Goal: Obtain resource: Download file/media

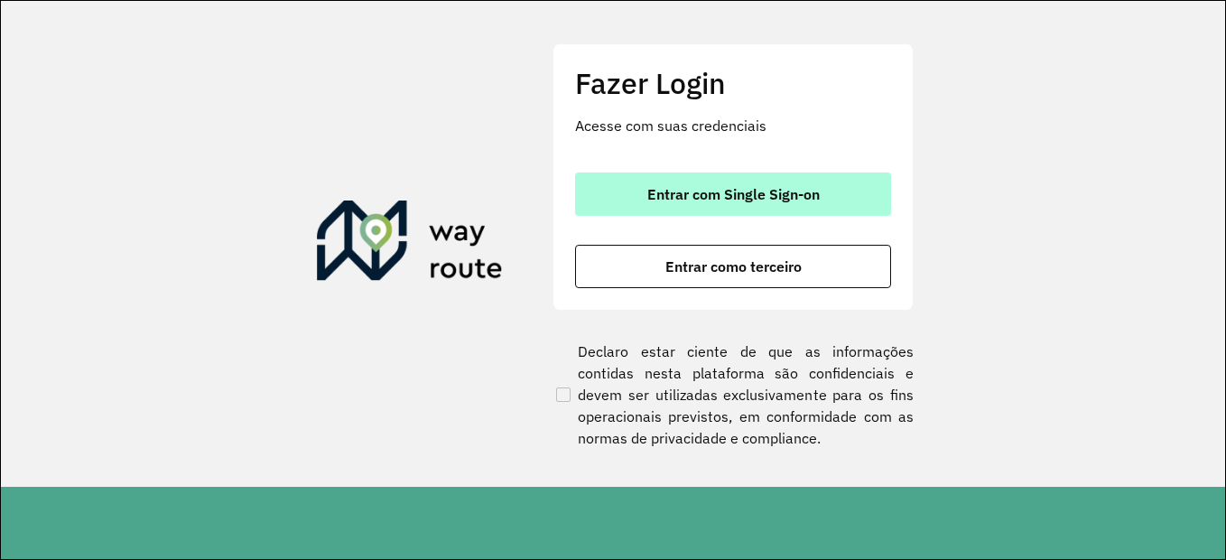
click at [776, 196] on span "Entrar com Single Sign-on" at bounding box center [733, 194] width 172 height 14
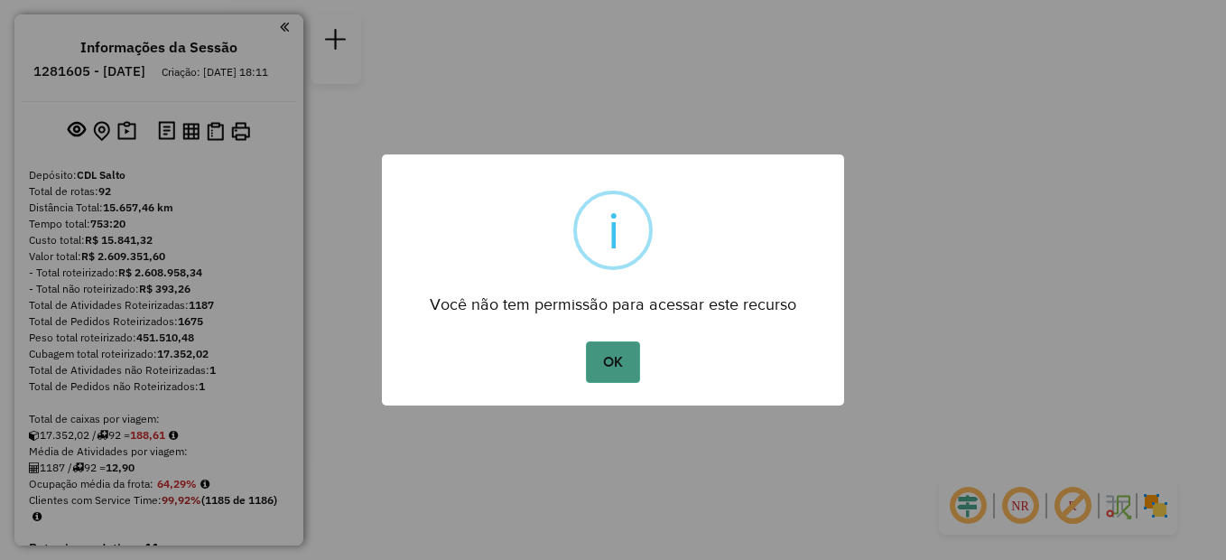
drag, startPoint x: 618, startPoint y: 364, endPoint x: 593, endPoint y: 361, distance: 25.4
click at [617, 364] on button "OK" at bounding box center [612, 362] width 53 height 42
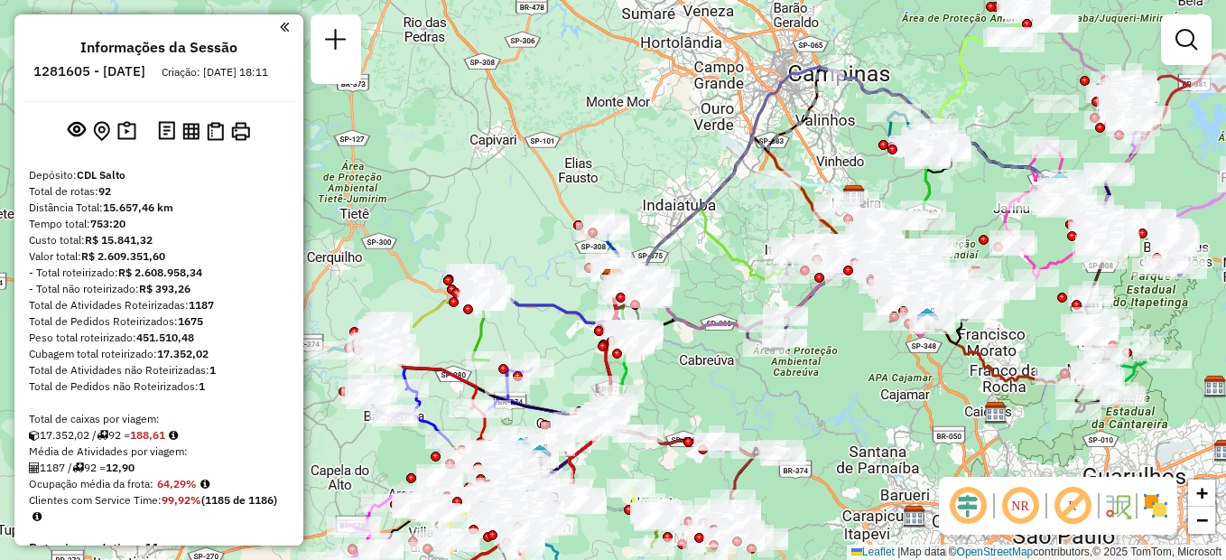
click at [280, 28] on em at bounding box center [284, 27] width 9 height 16
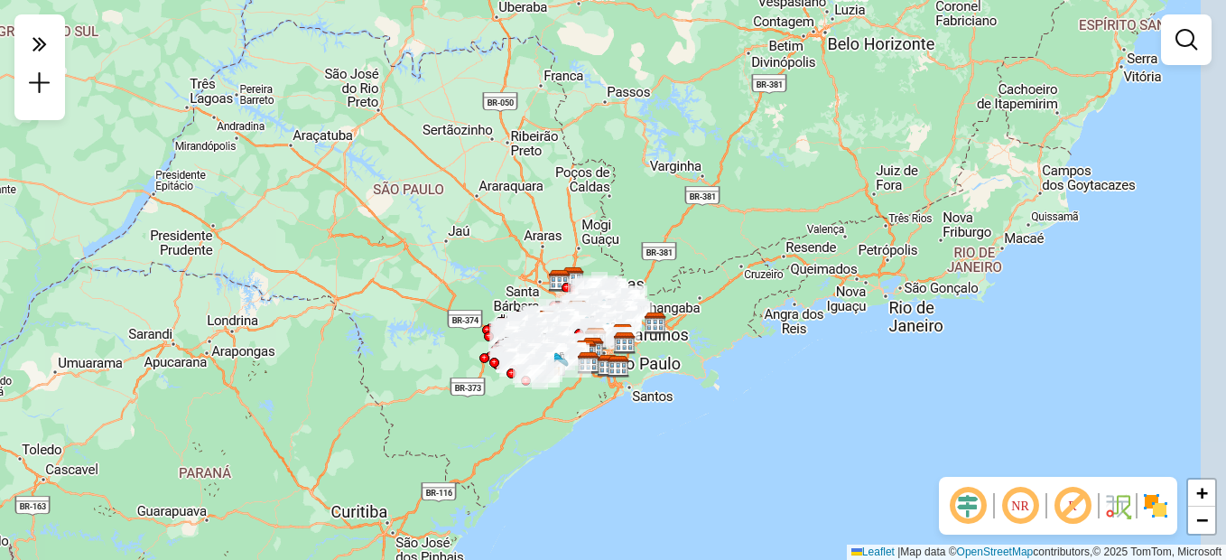
drag, startPoint x: 798, startPoint y: 405, endPoint x: 699, endPoint y: 354, distance: 111.0
click at [699, 354] on div "Janela de atendimento Grade de atendimento Capacidade Transportadoras Veículos …" at bounding box center [613, 280] width 1226 height 560
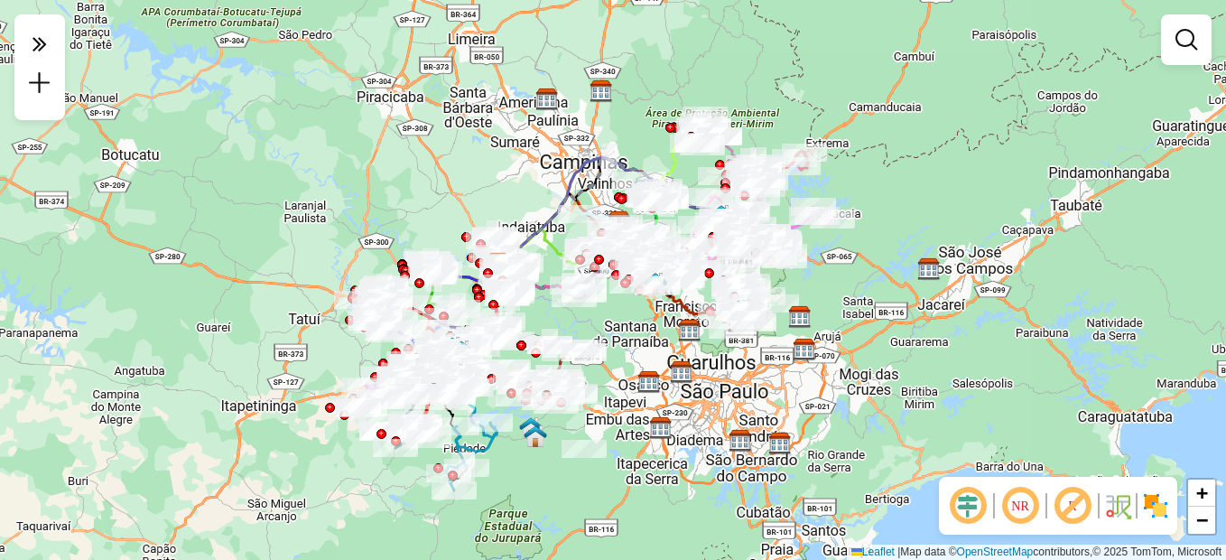
click at [674, 399] on div "Janela de atendimento Grade de atendimento Capacidade Transportadoras Veículos …" at bounding box center [613, 280] width 1226 height 560
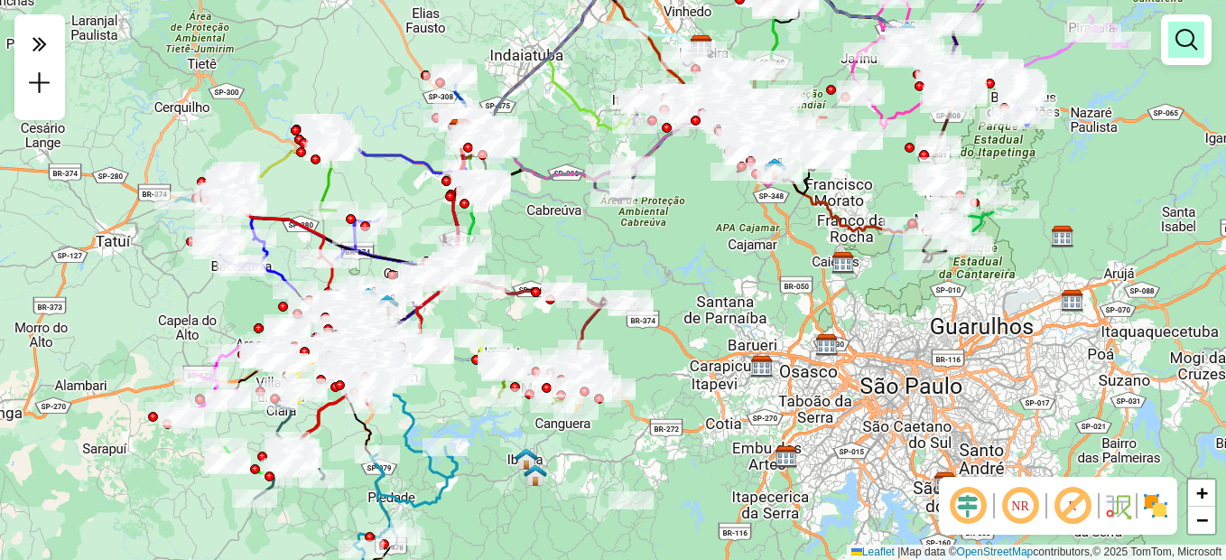
click at [1186, 39] on em at bounding box center [1186, 40] width 22 height 22
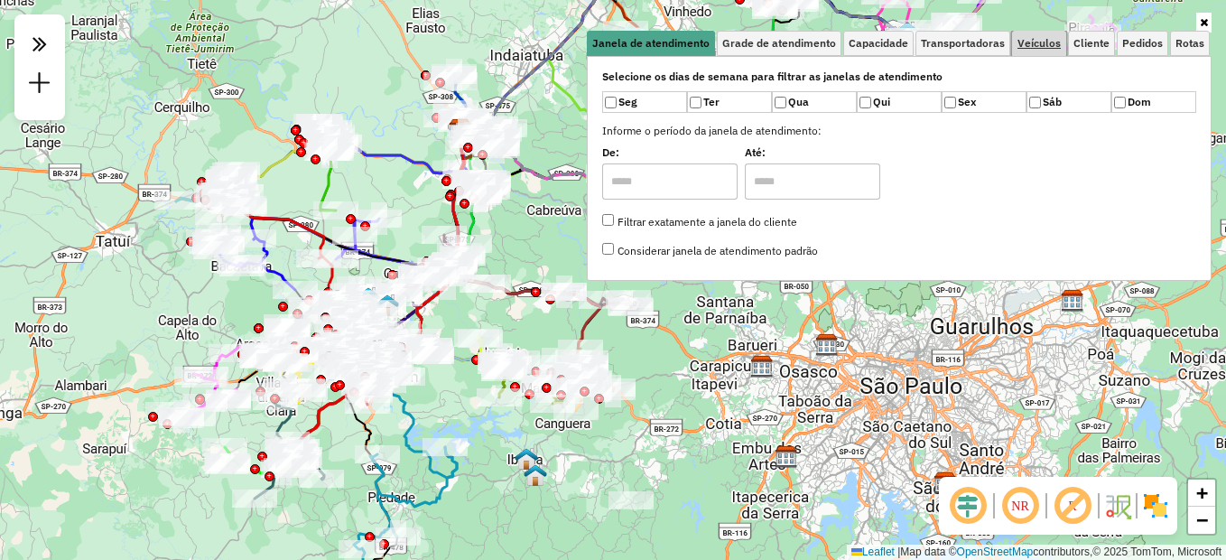
click at [1037, 42] on span "Veículos" at bounding box center [1038, 43] width 43 height 11
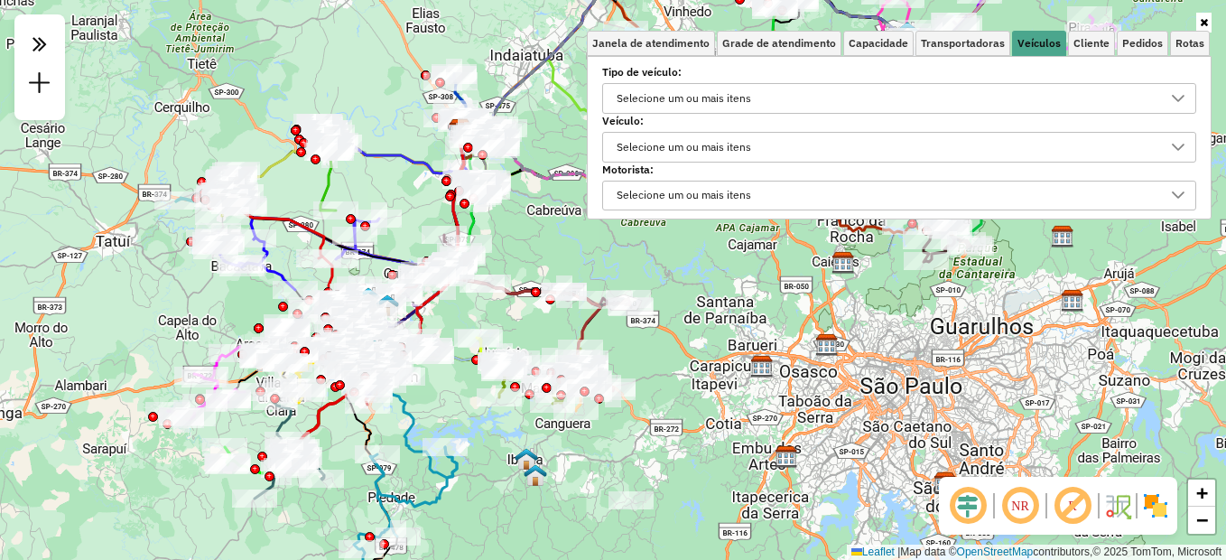
click at [690, 156] on div "Selecione um ou mais itens" at bounding box center [683, 147] width 147 height 29
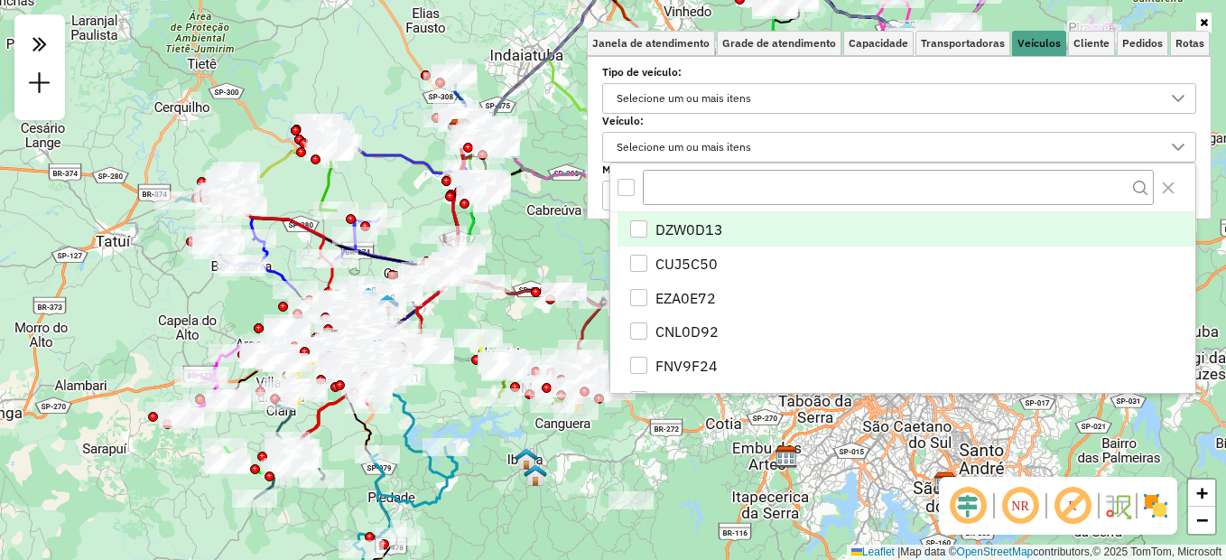
scroll to position [11, 62]
type input "******"
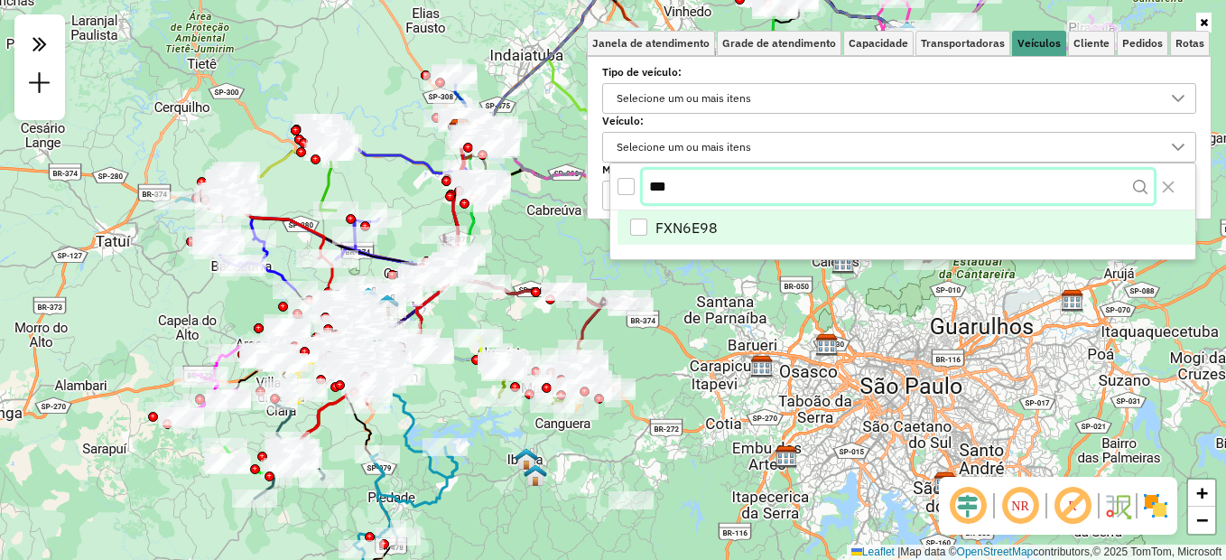
type input "***"
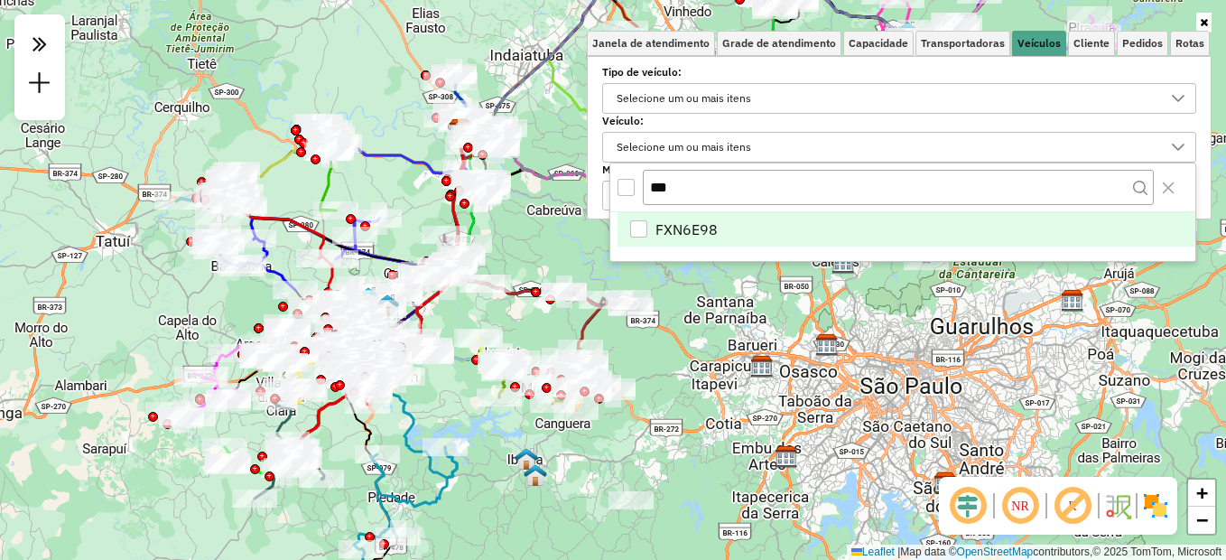
click at [644, 231] on div "FXN6E98" at bounding box center [638, 228] width 17 height 17
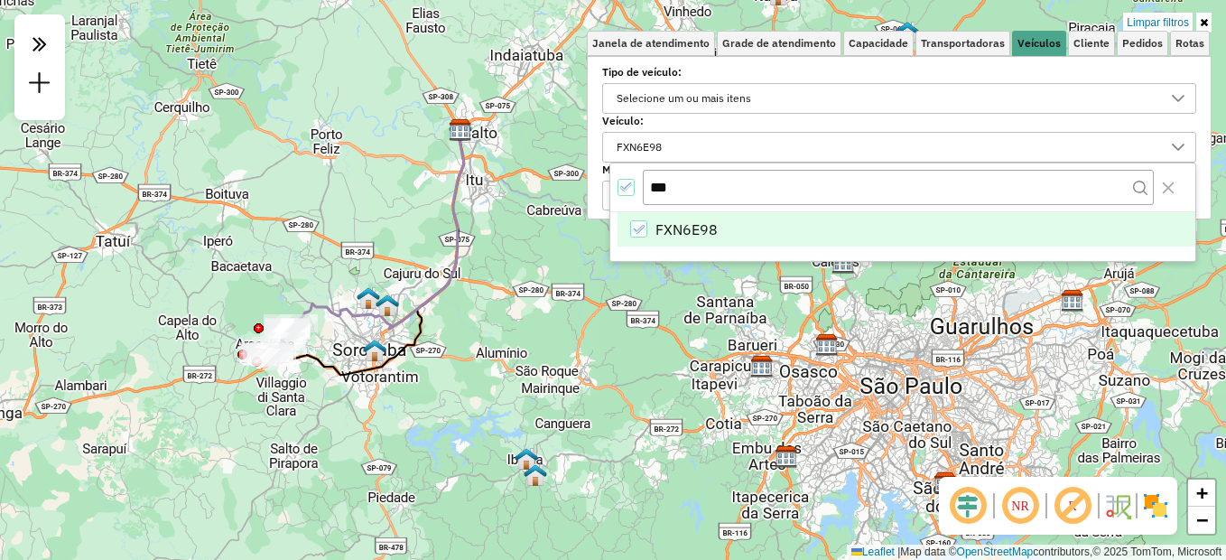
click at [1200, 26] on icon at bounding box center [1203, 22] width 8 height 11
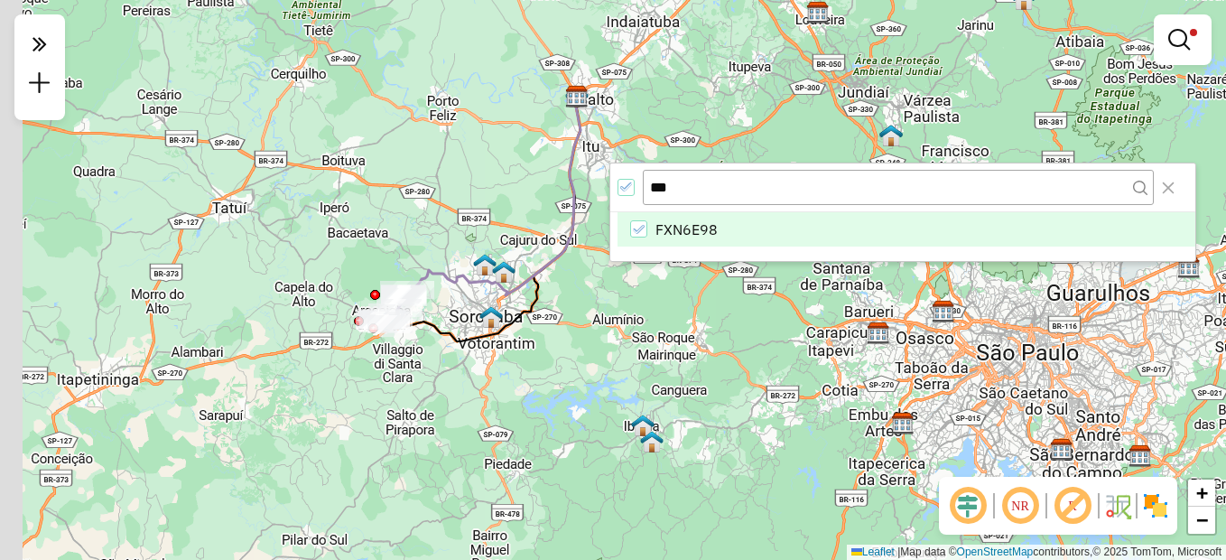
drag, startPoint x: 553, startPoint y: 338, endPoint x: 647, endPoint y: 325, distance: 94.8
click at [647, 325] on div "Limpar filtros Janela de atendimento Grade de atendimento Capacidade Transporta…" at bounding box center [613, 280] width 1226 height 560
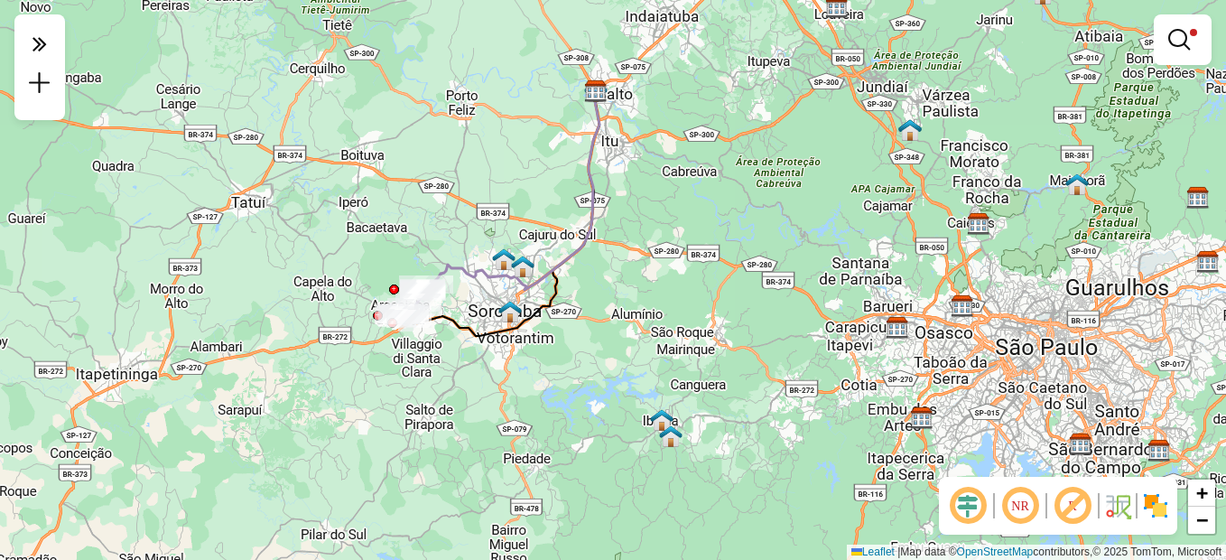
drag, startPoint x: 532, startPoint y: 371, endPoint x: 561, endPoint y: 365, distance: 30.4
click at [561, 365] on div "Limpar filtros Janela de atendimento Grade de atendimento Capacidade Transporta…" at bounding box center [613, 280] width 1226 height 560
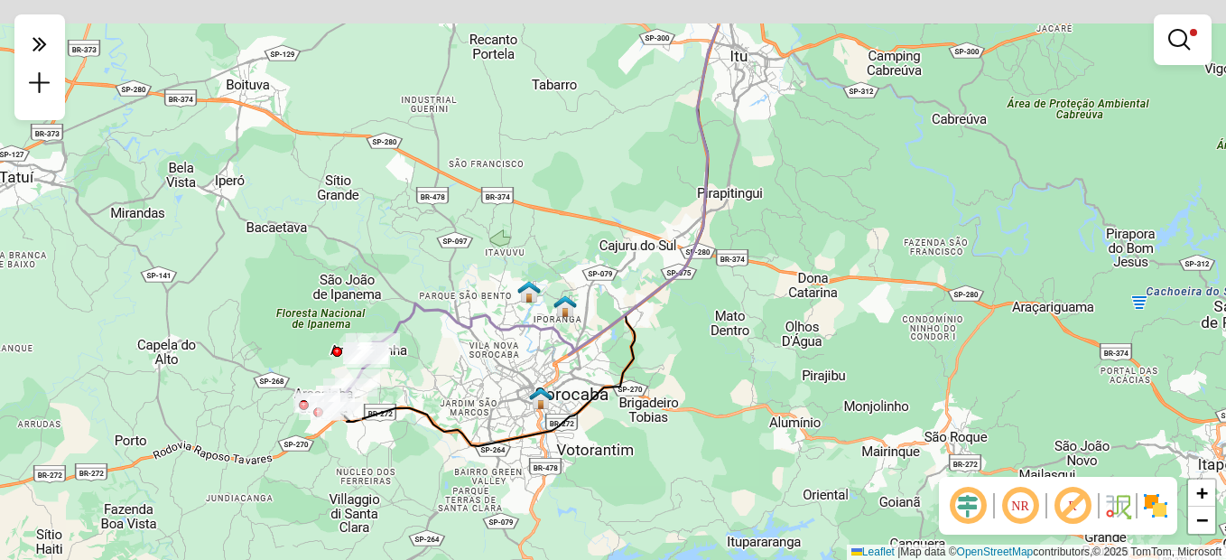
drag, startPoint x: 523, startPoint y: 190, endPoint x: 549, endPoint y: 275, distance: 88.5
click at [549, 275] on div "Limpar filtros Janela de atendimento Grade de atendimento Capacidade Transporta…" at bounding box center [613, 280] width 1226 height 560
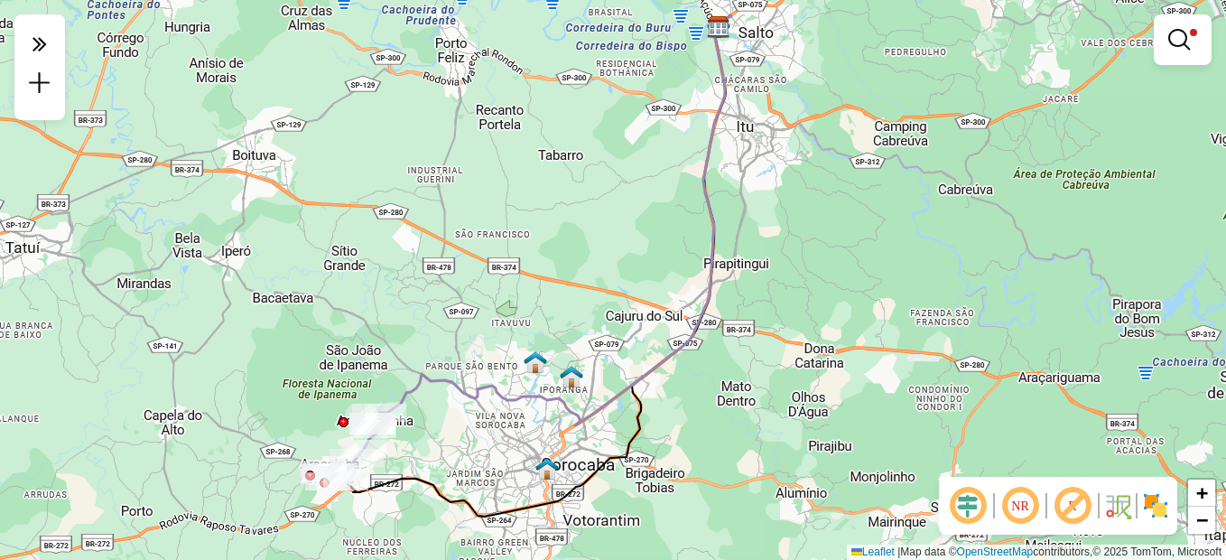
drag, startPoint x: 585, startPoint y: 232, endPoint x: 586, endPoint y: 295, distance: 63.2
click at [586, 295] on div "Limpar filtros Janela de atendimento Grade de atendimento Capacidade Transporta…" at bounding box center [613, 280] width 1226 height 560
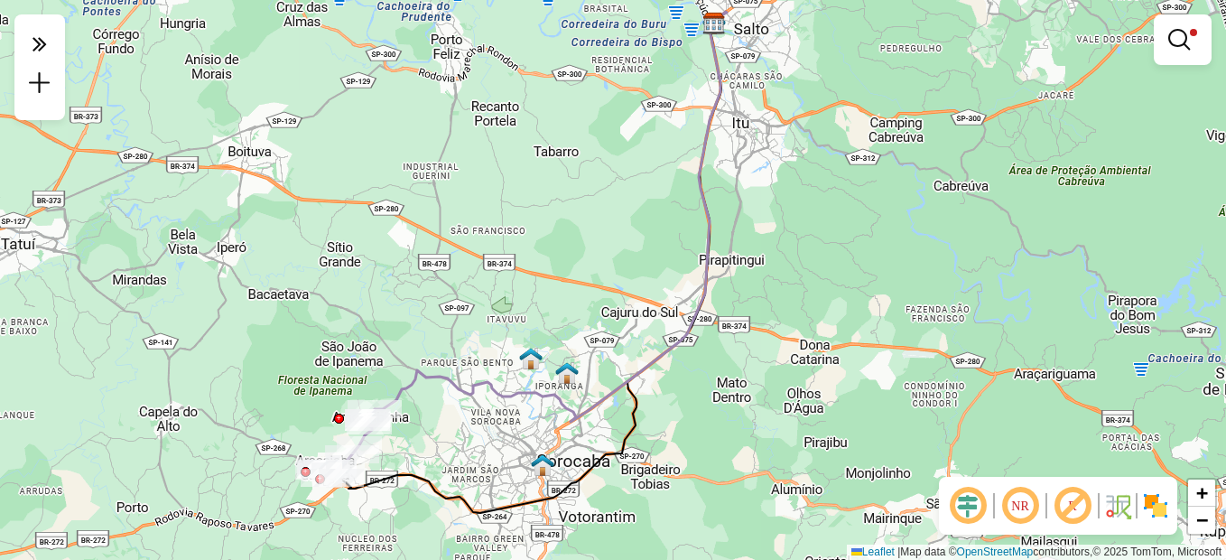
click at [699, 304] on icon at bounding box center [551, 217] width 352 height 410
select select "**********"
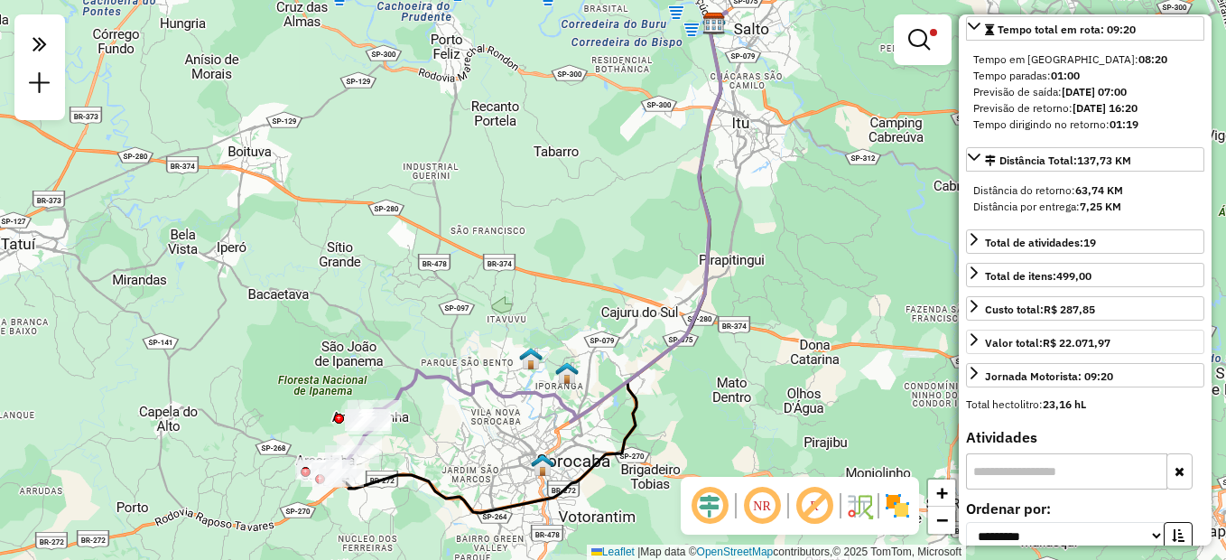
scroll to position [271, 0]
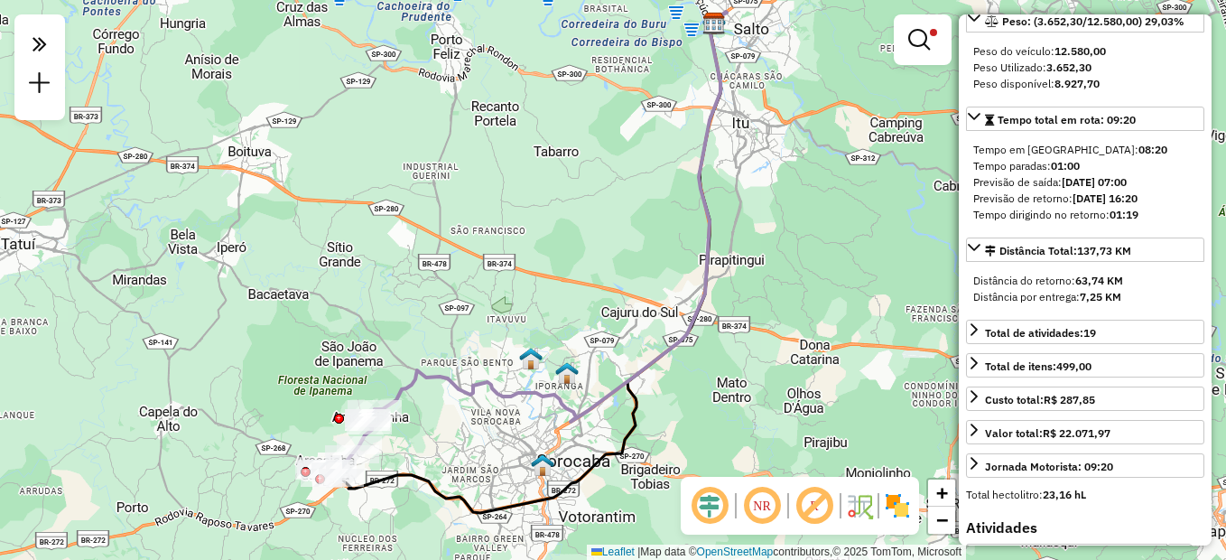
drag, startPoint x: 1158, startPoint y: 212, endPoint x: 1128, endPoint y: 211, distance: 29.8
click at [1128, 190] on div "Previsão de saída: 24/09/2025 07:00" at bounding box center [1085, 182] width 224 height 16
drag, startPoint x: 1128, startPoint y: 211, endPoint x: 1141, endPoint y: 228, distance: 21.3
click at [1141, 207] on div "Previsão de retorno: 24/09/2025 16:20" at bounding box center [1085, 198] width 224 height 16
drag, startPoint x: 1141, startPoint y: 228, endPoint x: 1152, endPoint y: 218, distance: 14.7
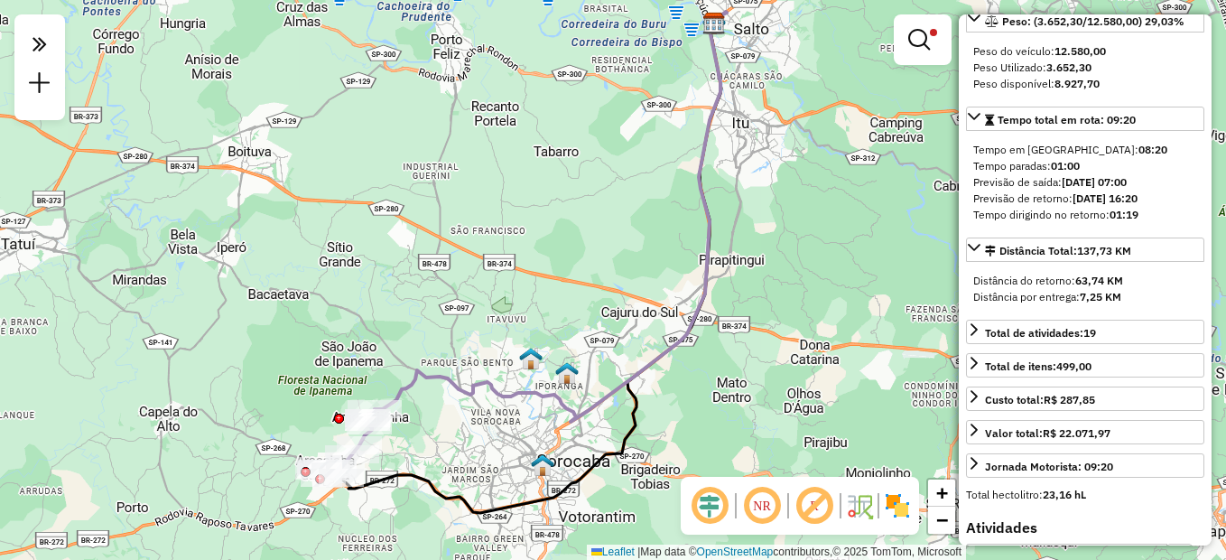
click at [1126, 189] on strong "24/09/2025 07:00" at bounding box center [1093, 182] width 65 height 14
drag, startPoint x: 1161, startPoint y: 212, endPoint x: 1130, endPoint y: 210, distance: 30.7
click at [1130, 190] on div "Previsão de saída: 24/09/2025 07:00" at bounding box center [1085, 182] width 224 height 16
drag, startPoint x: 983, startPoint y: 244, endPoint x: 1149, endPoint y: 245, distance: 166.1
click at [1149, 230] on div "Tempo em rota: 08:20 Tempo paradas: 01:00 Previsão de saída: 24/09/2025 07:00 P…" at bounding box center [1085, 182] width 238 height 96
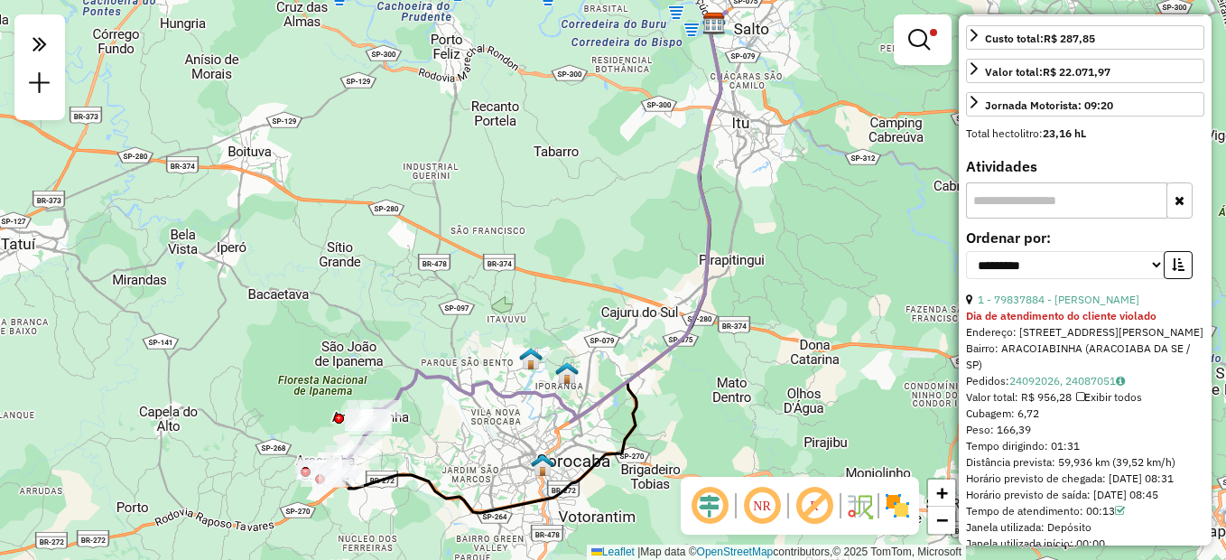
scroll to position [812, 0]
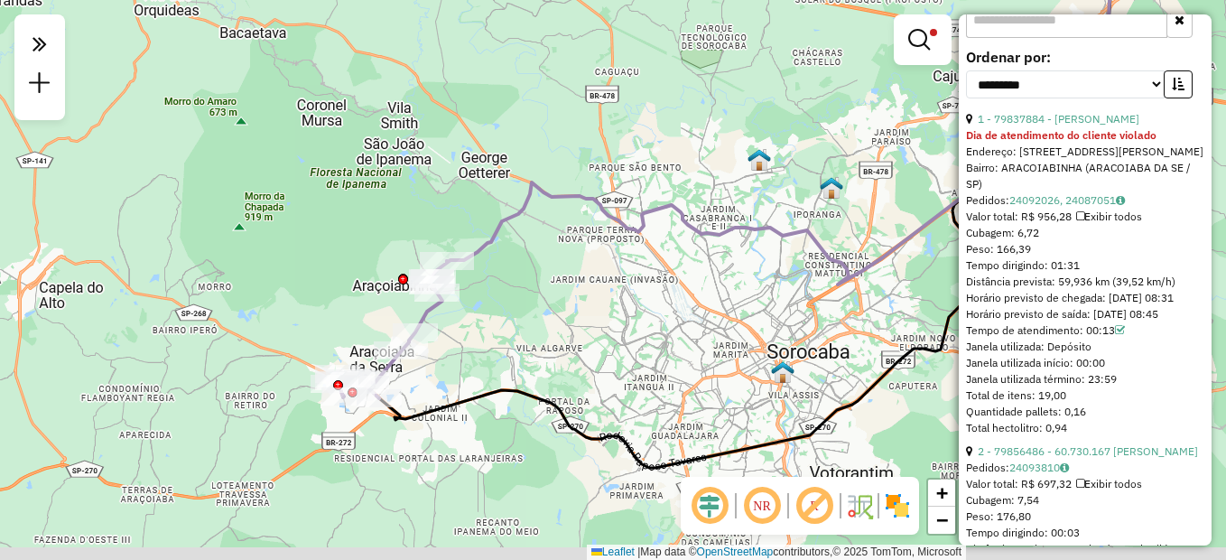
drag, startPoint x: 419, startPoint y: 421, endPoint x: 517, endPoint y: 295, distance: 159.4
click at [517, 295] on div "Limpar filtros Janela de atendimento Grade de atendimento Capacidade Transporta…" at bounding box center [613, 280] width 1226 height 560
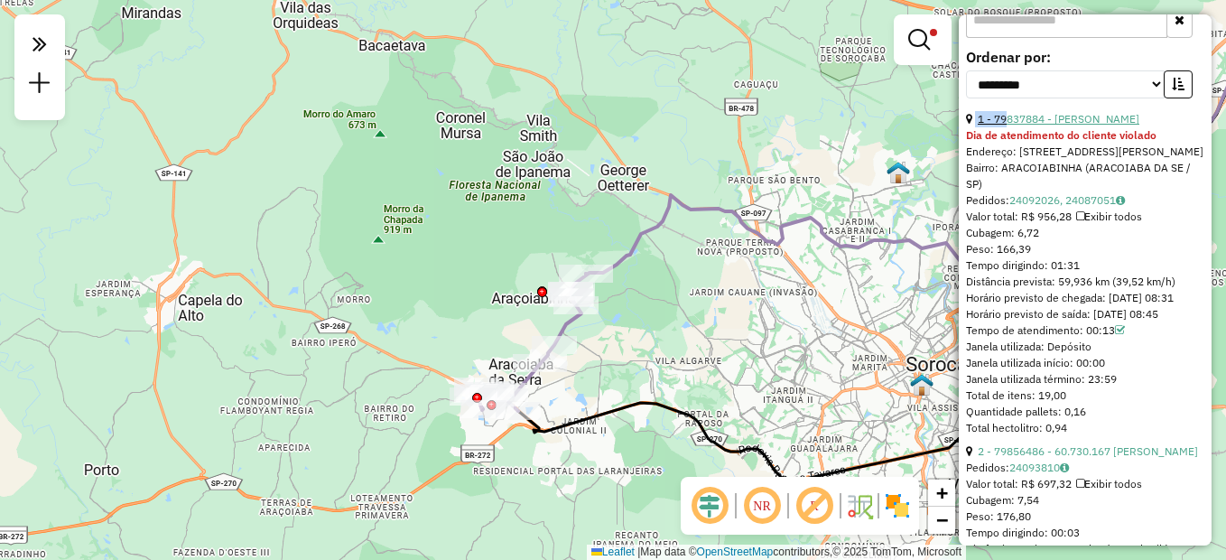
drag, startPoint x: 975, startPoint y: 148, endPoint x: 1007, endPoint y: 145, distance: 32.6
click at [1007, 127] on div "1 - 79837884 - ADALBERTO FERREIRA C" at bounding box center [1085, 119] width 238 height 16
drag, startPoint x: 1084, startPoint y: 314, endPoint x: 1051, endPoint y: 316, distance: 33.4
click at [1051, 273] on div "Tempo dirigindo: 01:31" at bounding box center [1085, 265] width 238 height 16
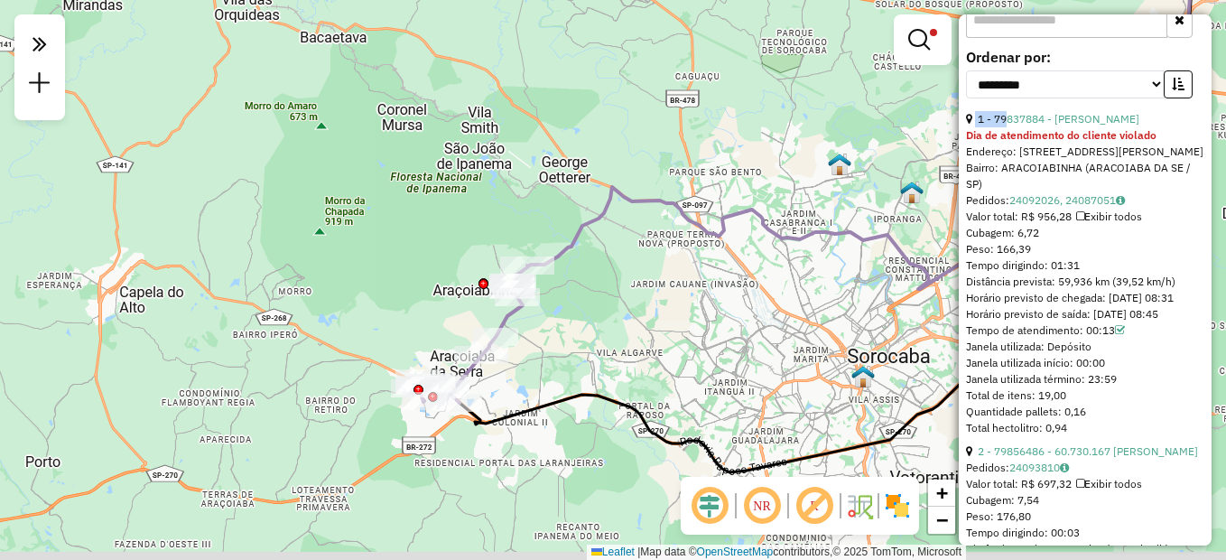
drag, startPoint x: 792, startPoint y: 331, endPoint x: 731, endPoint y: 319, distance: 62.7
click at [731, 319] on div "Limpar filtros Janela de atendimento Grade de atendimento Capacidade Transporta…" at bounding box center [613, 280] width 1226 height 560
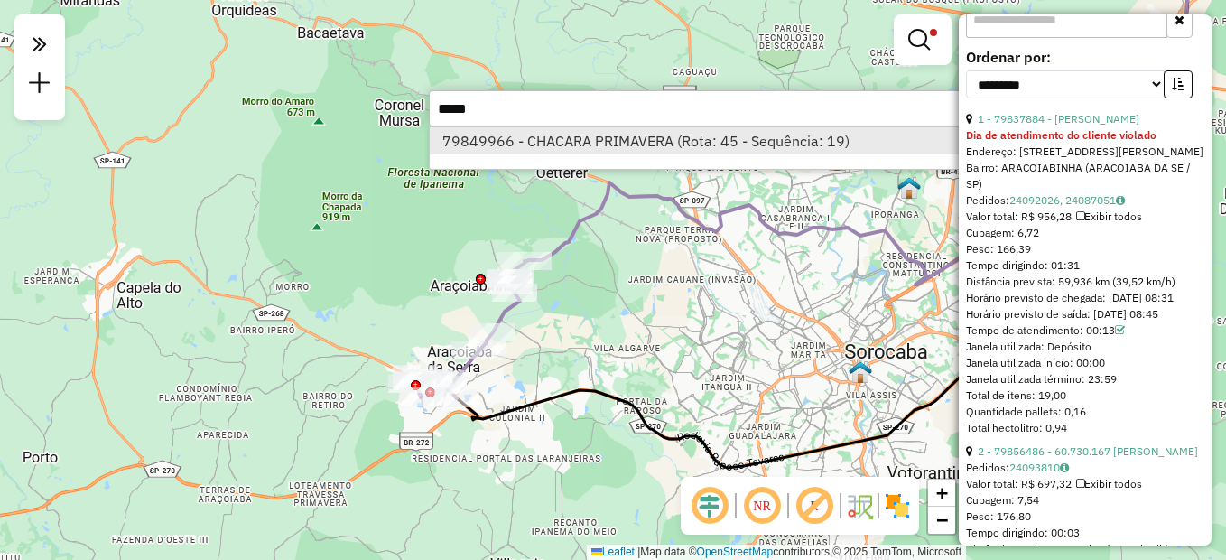
type input "*****"
click at [566, 153] on li "79849966 - CHACARA PRIMAVERA (Rota: 45 - Sequência: 19)" at bounding box center [700, 140] width 540 height 27
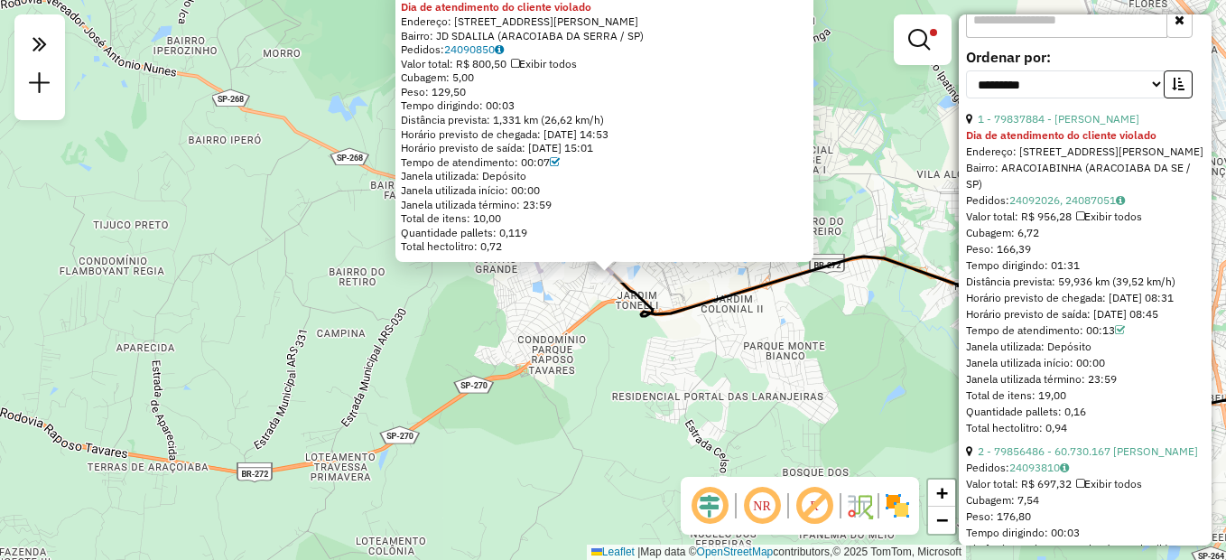
click at [728, 325] on div "79849966 - CHACARA PRIMAVERA Dia de atendimento do cliente violado Endereço: AV…" at bounding box center [613, 280] width 1226 height 560
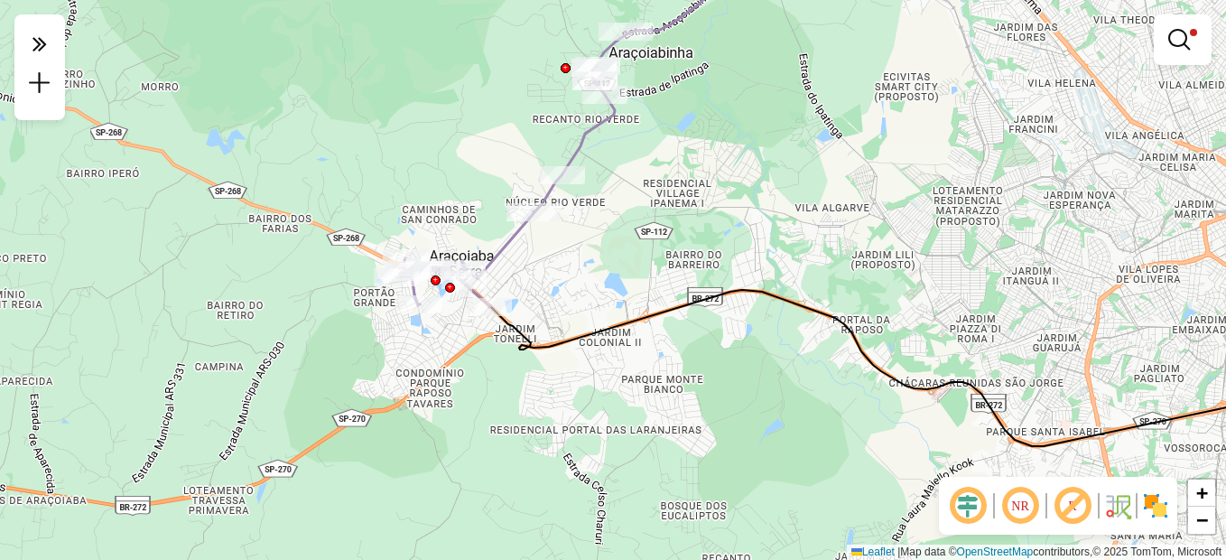
drag, startPoint x: 759, startPoint y: 326, endPoint x: 613, endPoint y: 358, distance: 149.8
click at [613, 358] on div "Limpar filtros Janela de atendimento Grade de atendimento Capacidade Transporta…" at bounding box center [613, 280] width 1226 height 560
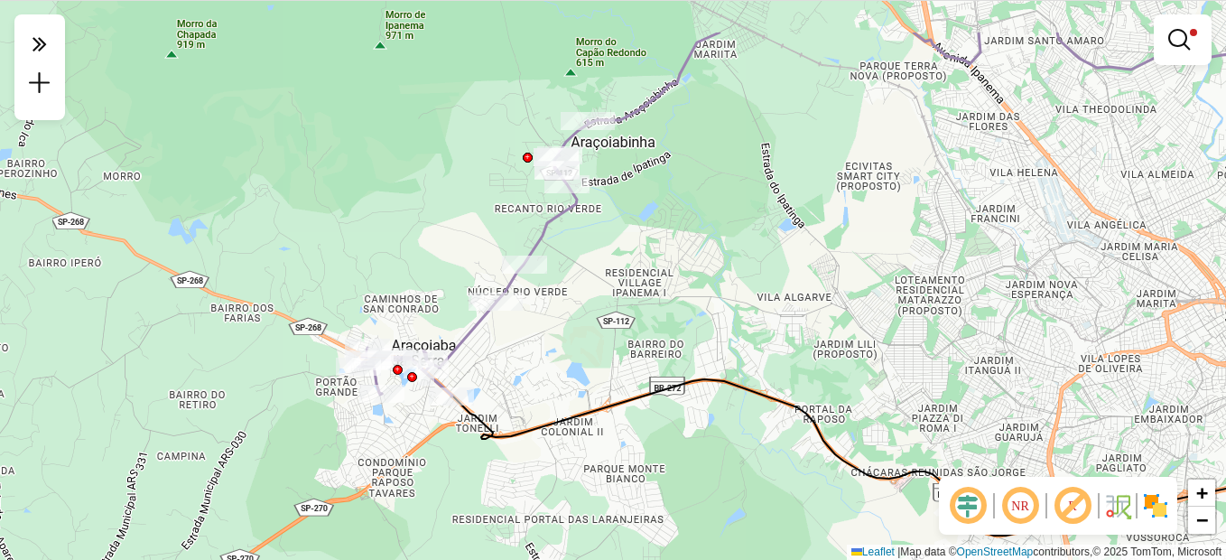
drag, startPoint x: 705, startPoint y: 275, endPoint x: 698, endPoint y: 301, distance: 27.2
click at [698, 301] on div "Limpar filtros Janela de atendimento Grade de atendimento Capacidade Transporta…" at bounding box center [613, 280] width 1226 height 560
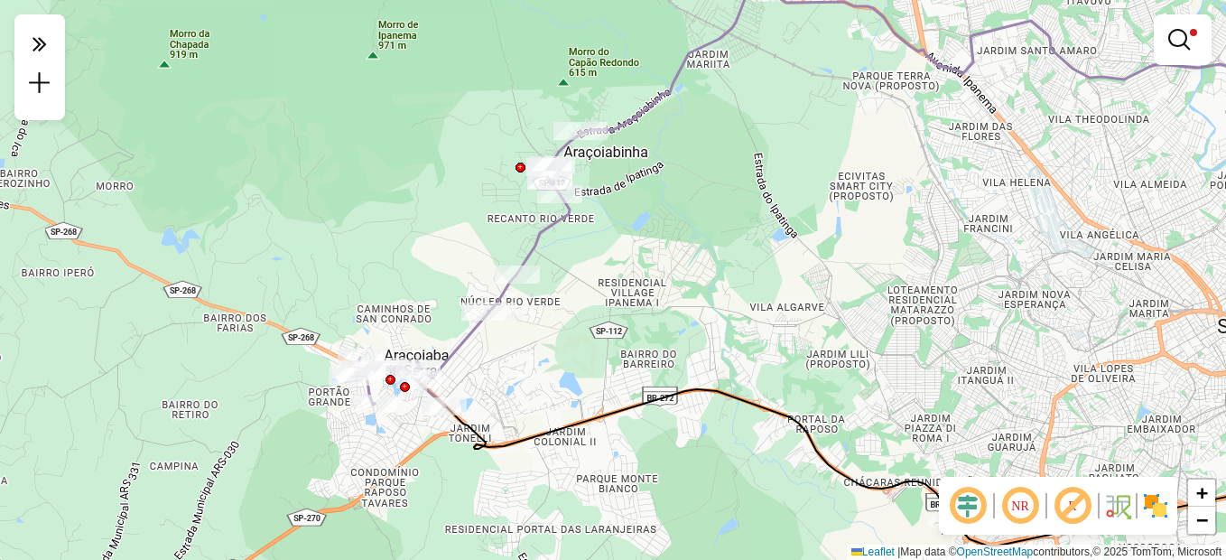
drag, startPoint x: 658, startPoint y: 223, endPoint x: 618, endPoint y: 246, distance: 46.1
click at [618, 246] on div "Limpar filtros Janela de atendimento Grade de atendimento Capacidade Transporta…" at bounding box center [613, 280] width 1226 height 560
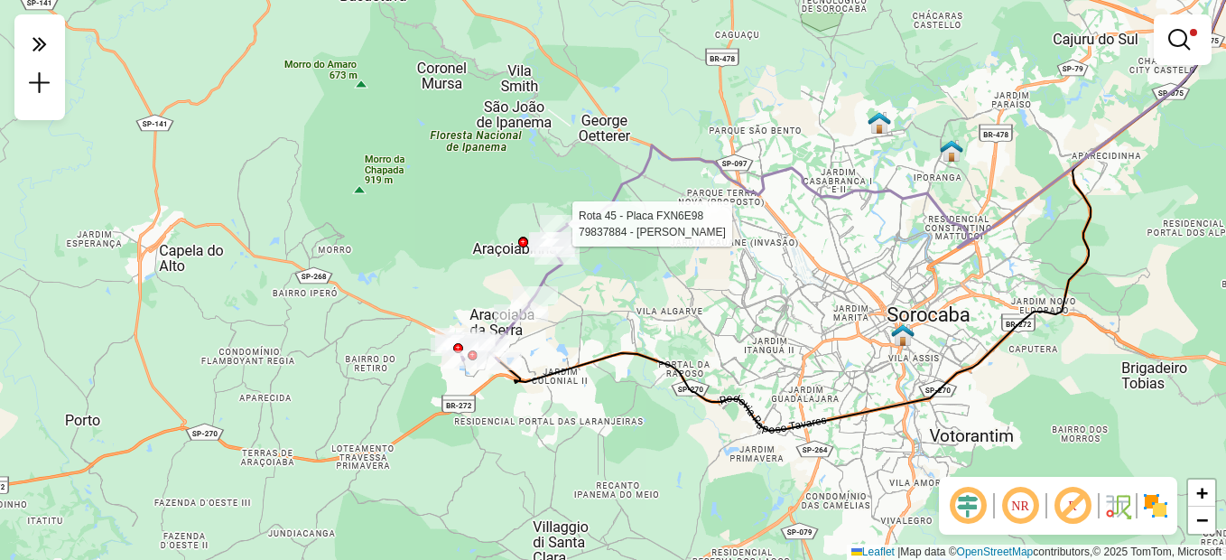
select select "**********"
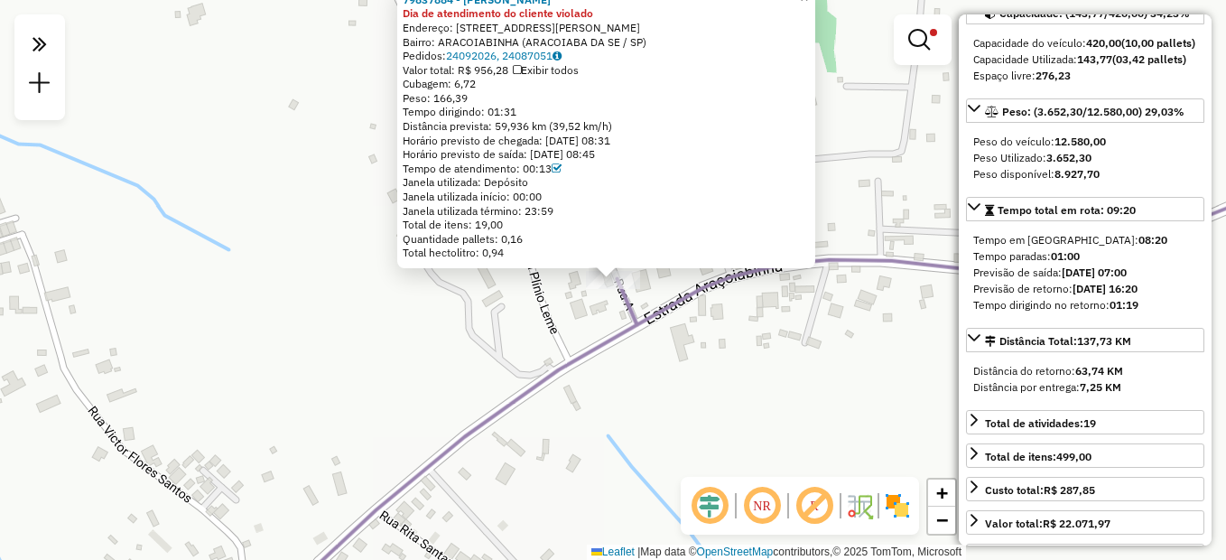
scroll to position [361, 0]
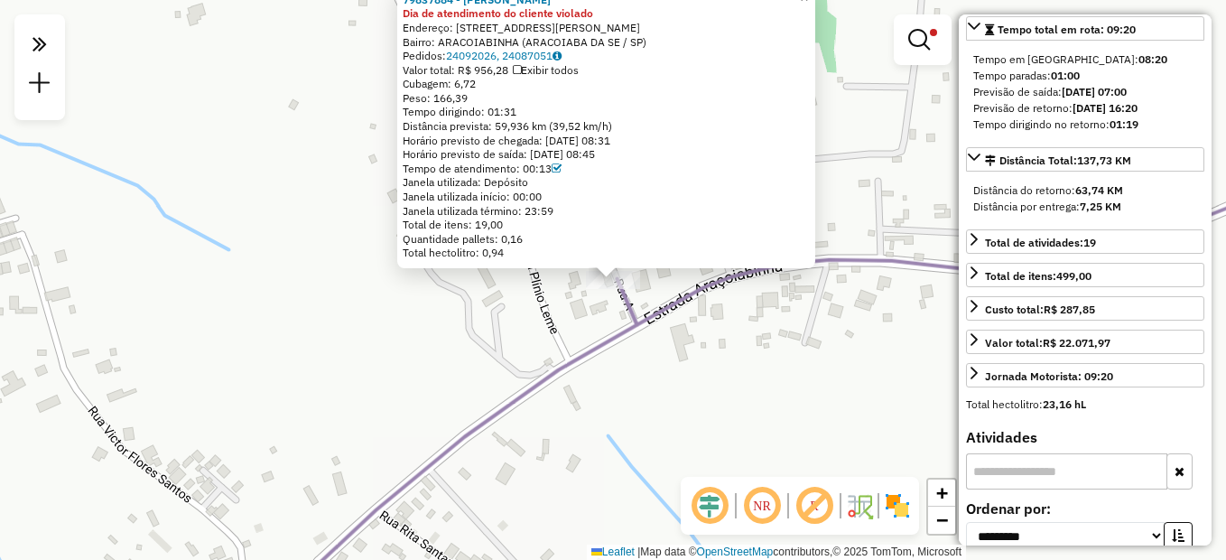
click at [900, 249] on div "79837884 - ADALBERTO FERREIRA C Dia de atendimento do cliente violado Endereço:…" at bounding box center [613, 280] width 1226 height 560
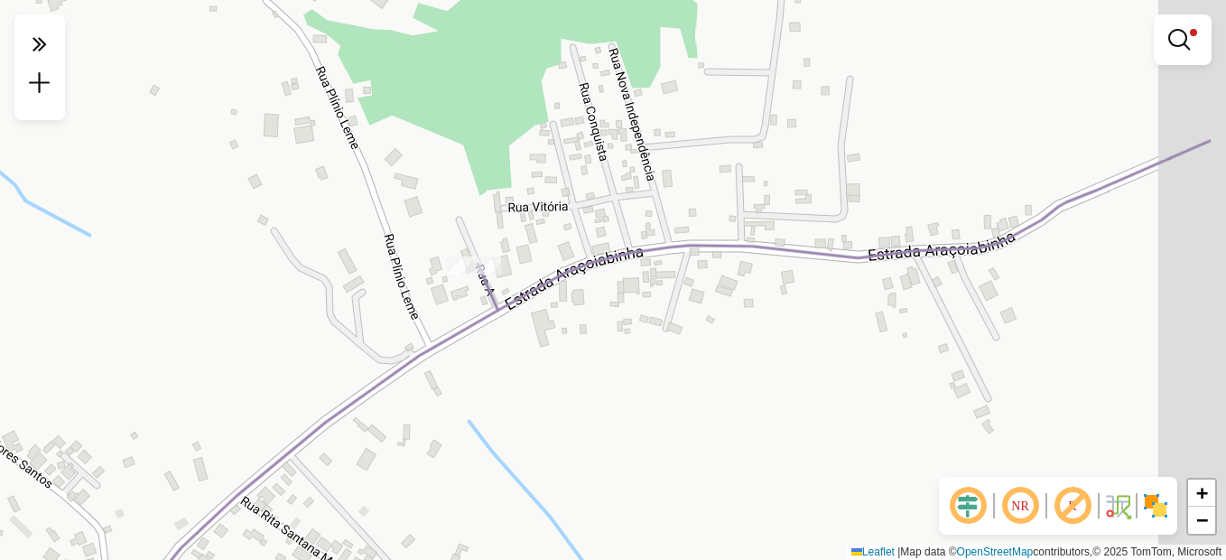
drag, startPoint x: 889, startPoint y: 216, endPoint x: 746, endPoint y: 198, distance: 143.7
click at [746, 199] on div "Limpar filtros Janela de atendimento Grade de atendimento Capacidade Transporta…" at bounding box center [613, 280] width 1226 height 560
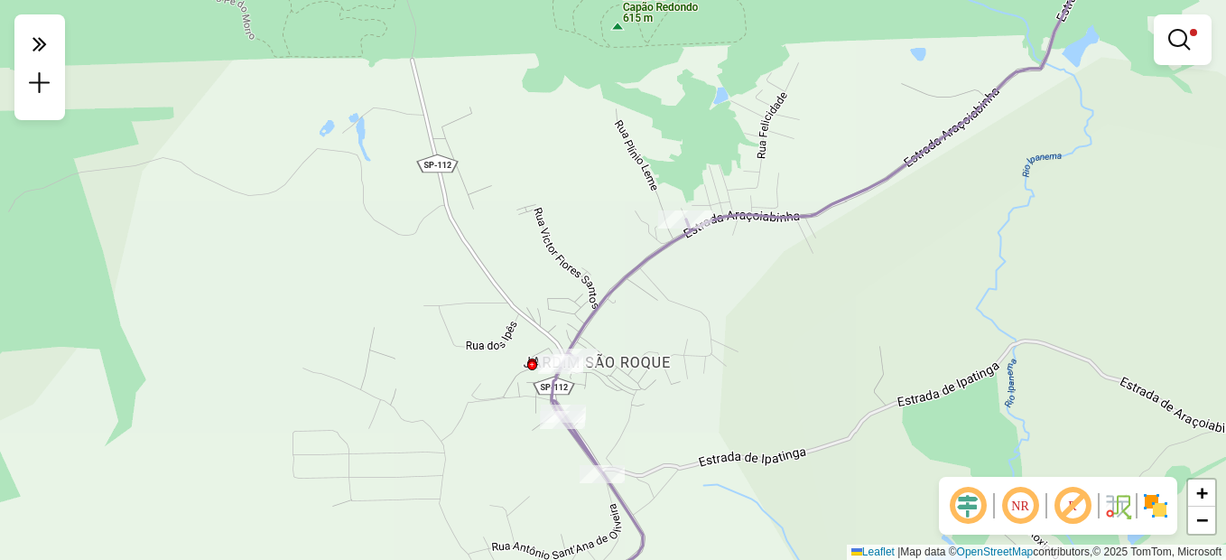
click at [848, 189] on icon at bounding box center [892, 87] width 413 height 287
select select "**********"
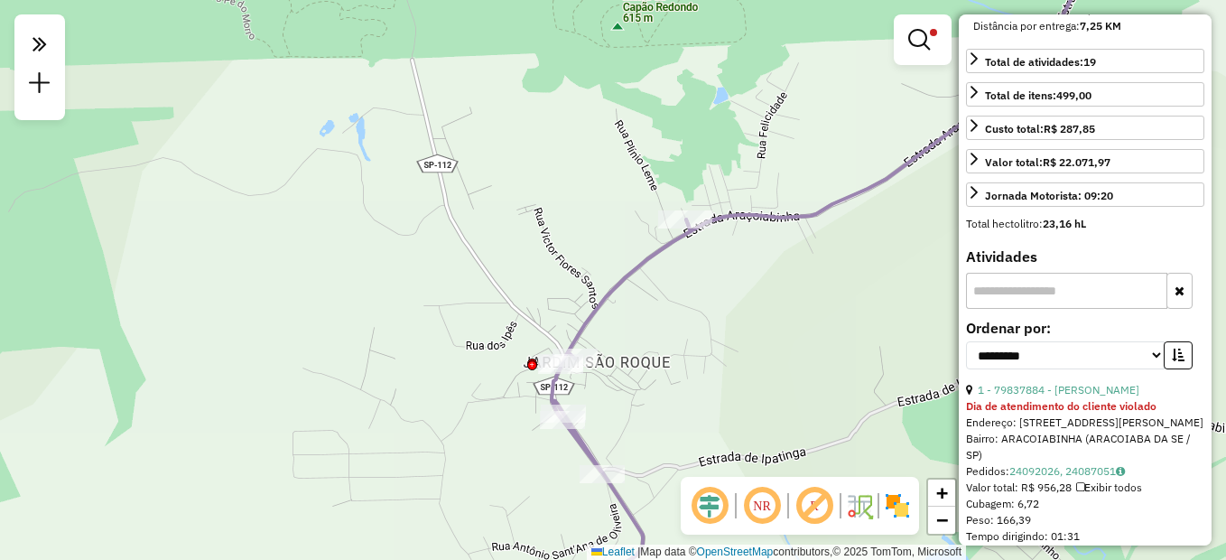
scroll to position [722, 0]
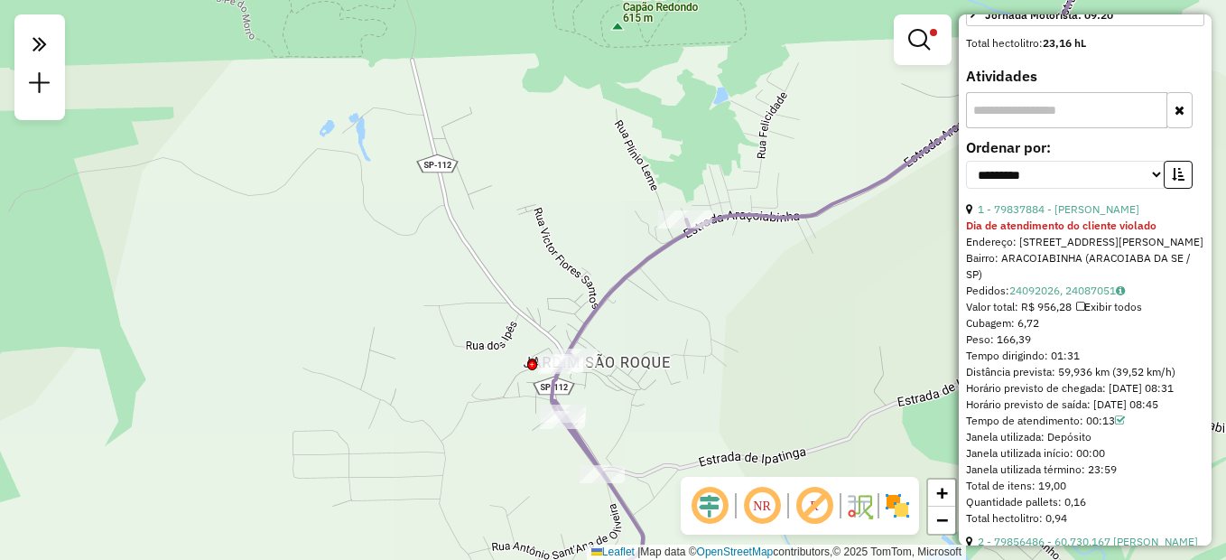
drag, startPoint x: 1079, startPoint y: 404, endPoint x: 1051, endPoint y: 407, distance: 28.1
click at [1051, 364] on div "Tempo dirigindo: 01:31" at bounding box center [1085, 355] width 238 height 16
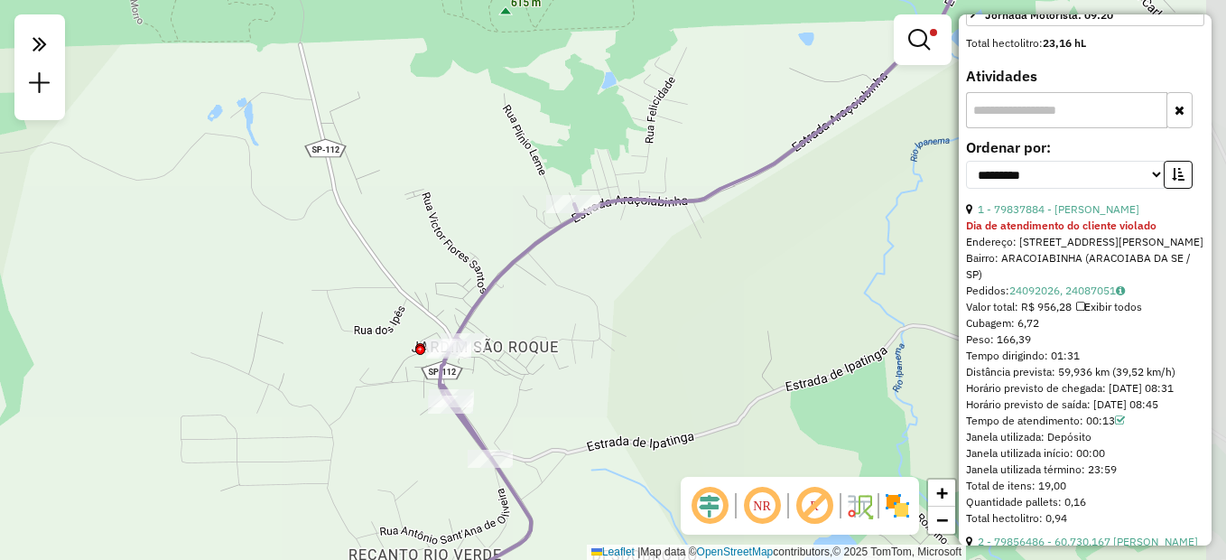
drag, startPoint x: 860, startPoint y: 322, endPoint x: 757, endPoint y: 309, distance: 103.8
click at [757, 309] on div "Limpar filtros Janela de atendimento Grade de atendimento Capacidade Transporta…" at bounding box center [613, 280] width 1226 height 560
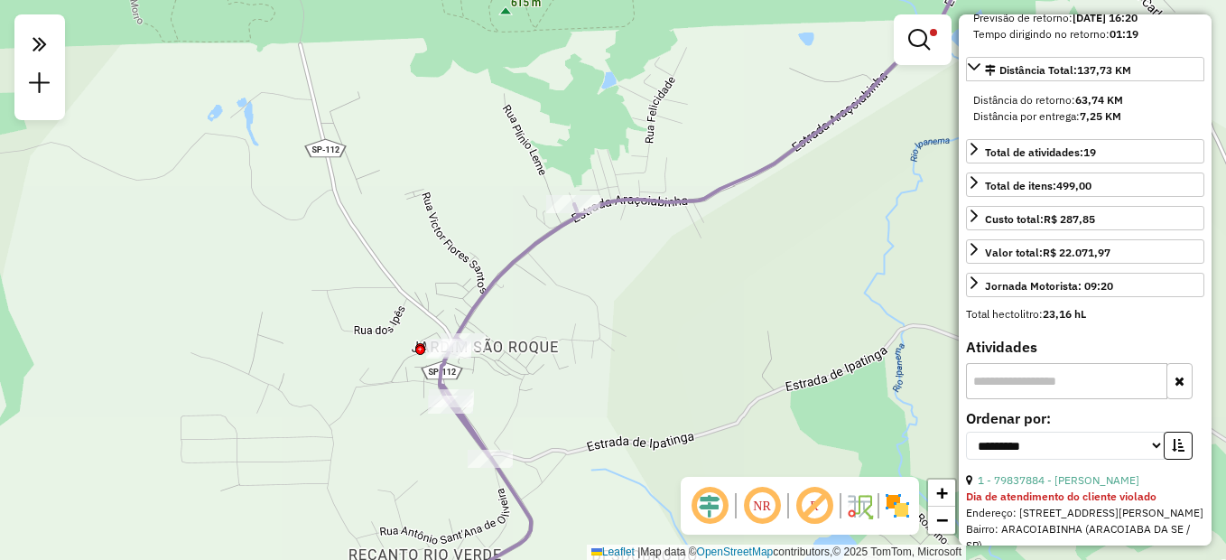
scroll to position [181, 0]
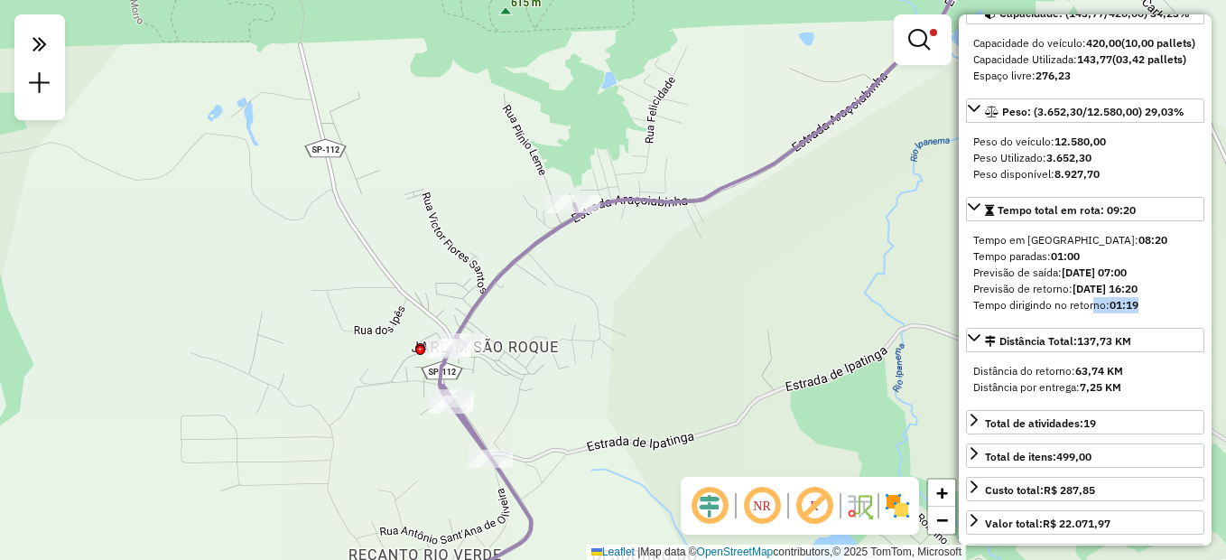
drag, startPoint x: 1145, startPoint y: 339, endPoint x: 1088, endPoint y: 341, distance: 57.8
click at [1088, 313] on div "Tempo dirigindo no retorno: 01:19" at bounding box center [1085, 305] width 224 height 16
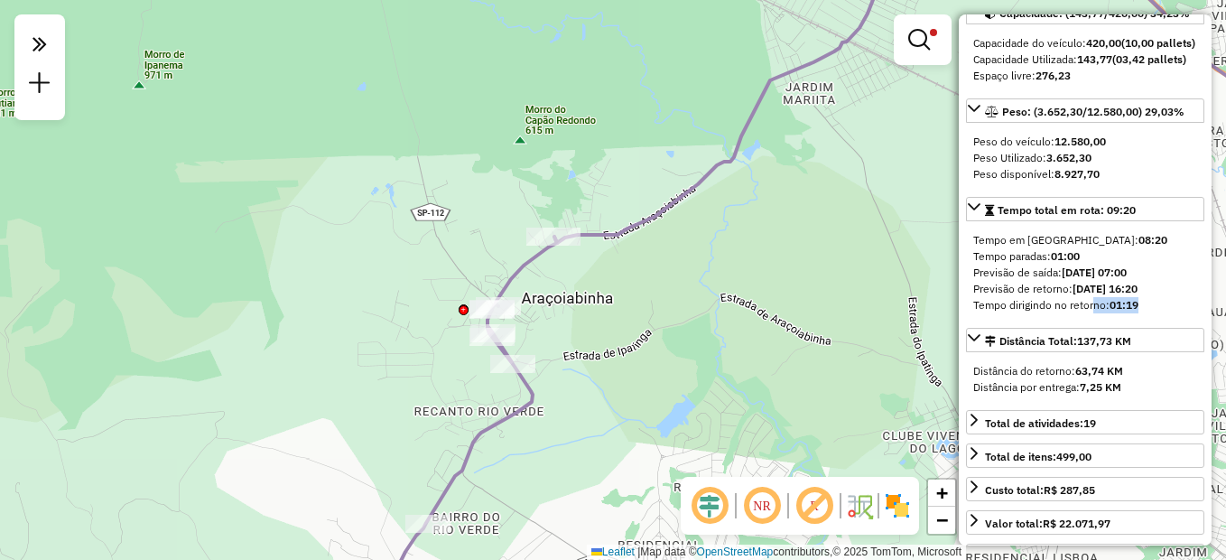
drag, startPoint x: 785, startPoint y: 301, endPoint x: 670, endPoint y: 293, distance: 115.8
click at [670, 293] on div "Limpar filtros Janela de atendimento Grade de atendimento Capacidade Transporta…" at bounding box center [613, 280] width 1226 height 560
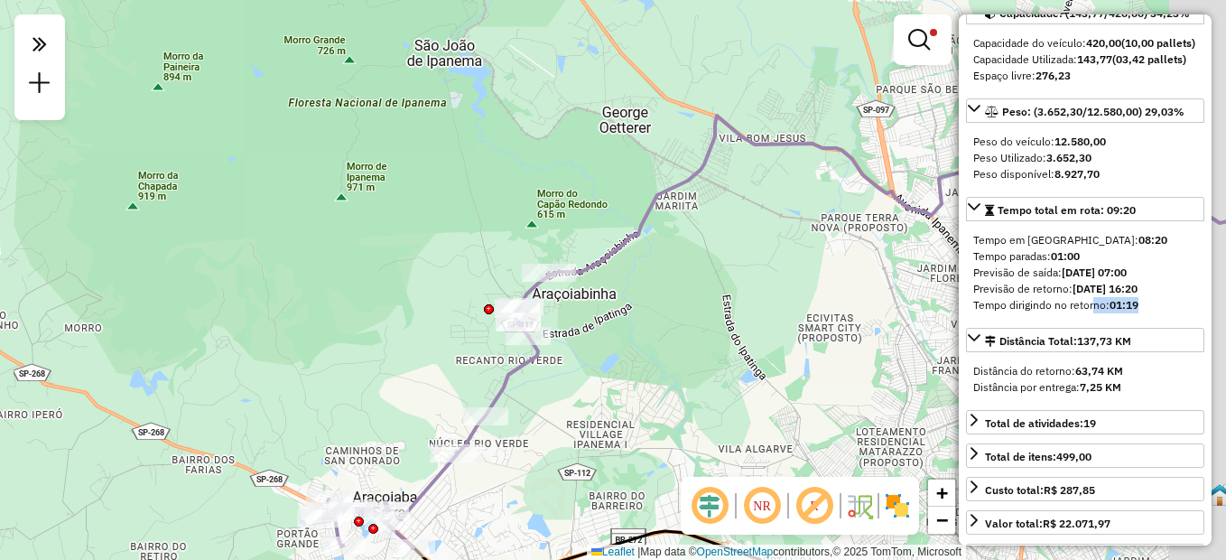
drag, startPoint x: 708, startPoint y: 314, endPoint x: 640, endPoint y: 319, distance: 67.8
click at [640, 319] on div "Limpar filtros Janela de atendimento Grade de atendimento Capacidade Transporta…" at bounding box center [613, 280] width 1226 height 560
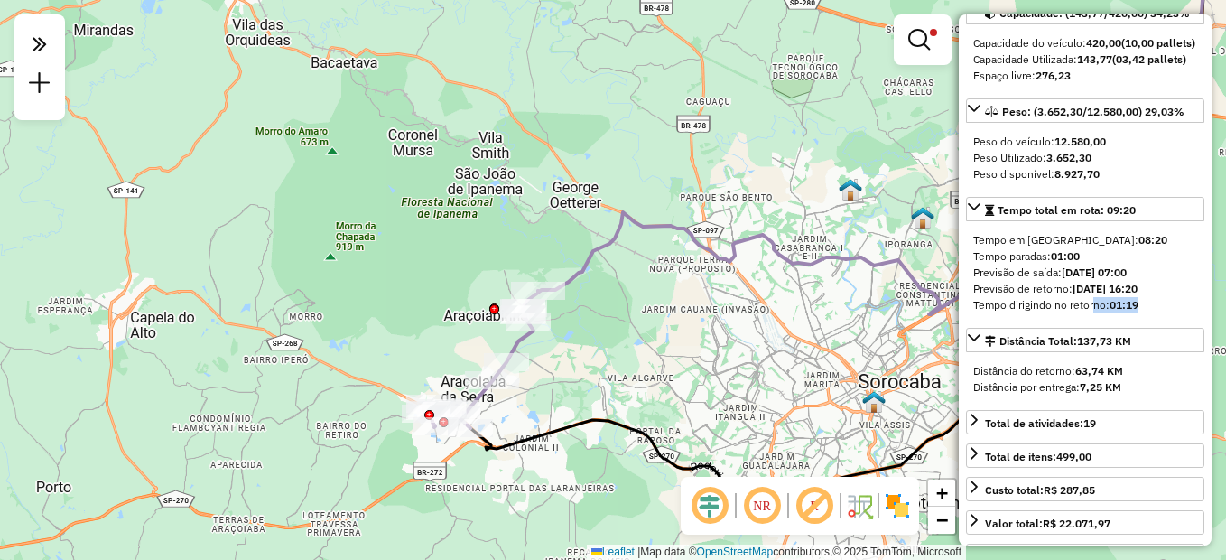
drag, startPoint x: 732, startPoint y: 306, endPoint x: 678, endPoint y: 304, distance: 54.2
click at [678, 304] on div "Limpar filtros Janela de atendimento Grade de atendimento Capacidade Transporta…" at bounding box center [613, 280] width 1226 height 560
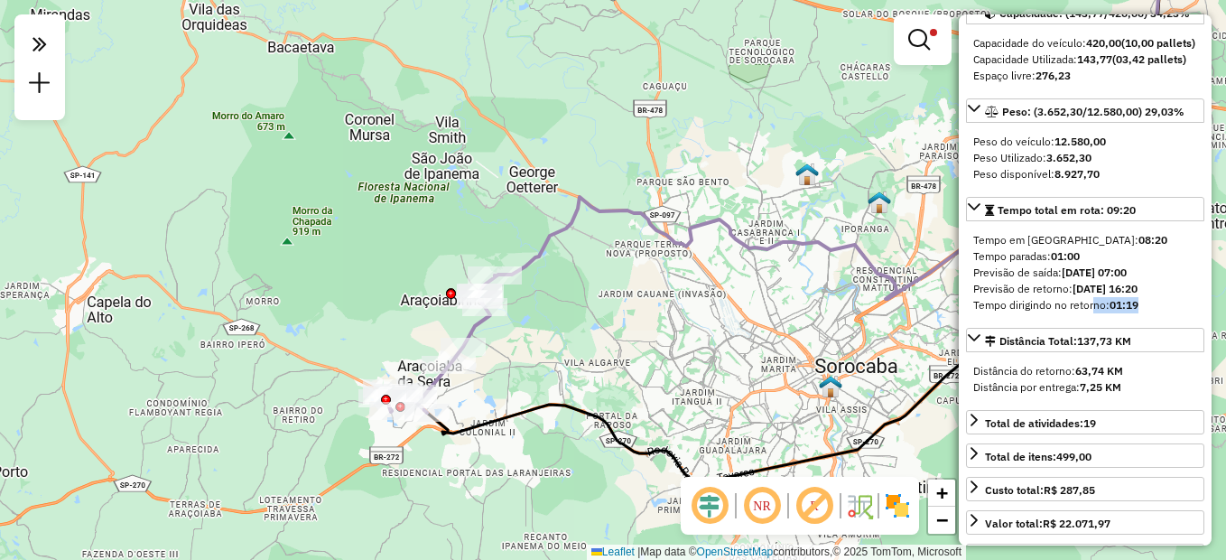
drag, startPoint x: 662, startPoint y: 329, endPoint x: 619, endPoint y: 314, distance: 45.1
click at [619, 314] on div "Limpar filtros Janela de atendimento Grade de atendimento Capacidade Transporta…" at bounding box center [613, 280] width 1226 height 560
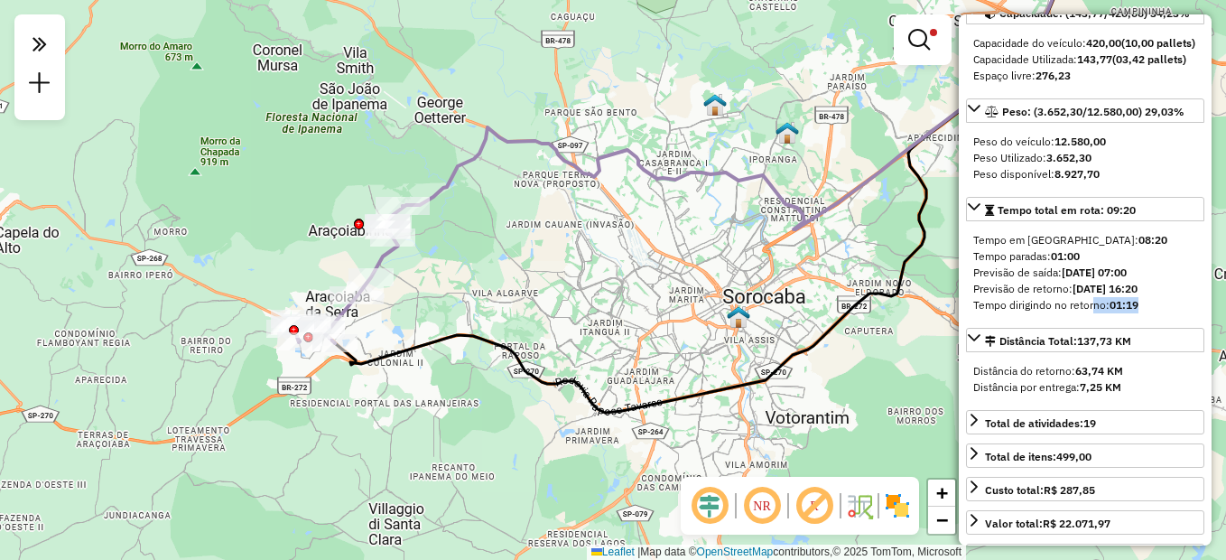
drag, startPoint x: 619, startPoint y: 314, endPoint x: 480, endPoint y: 267, distance: 146.7
click at [523, 242] on div "Limpar filtros Janela de atendimento Grade de atendimento Capacidade Transporta…" at bounding box center [613, 280] width 1226 height 560
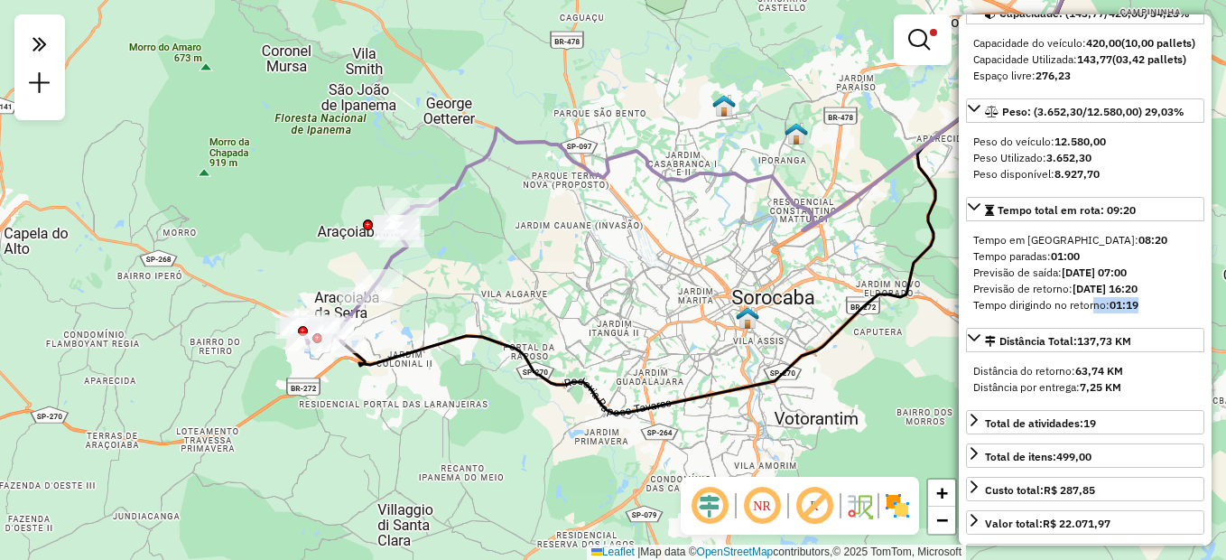
drag, startPoint x: 431, startPoint y: 297, endPoint x: 449, endPoint y: 304, distance: 20.3
click at [449, 304] on div "Limpar filtros Janela de atendimento Grade de atendimento Capacidade Transporta…" at bounding box center [613, 280] width 1226 height 560
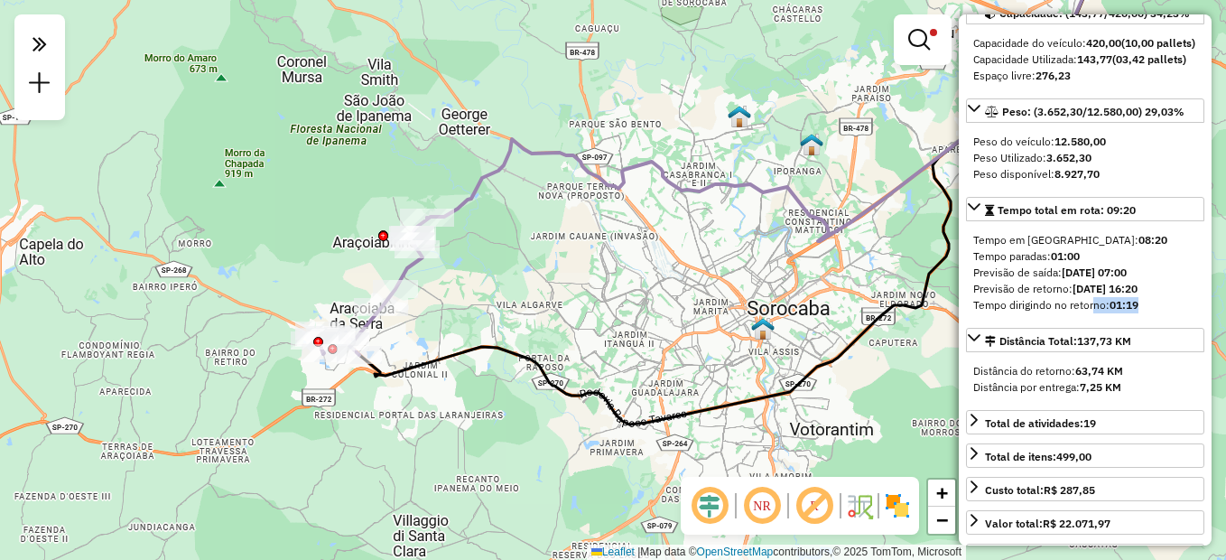
drag, startPoint x: 483, startPoint y: 303, endPoint x: 495, endPoint y: 317, distance: 17.9
click at [495, 317] on div "Limpar filtros Janela de atendimento Grade de atendimento Capacidade Transporta…" at bounding box center [613, 280] width 1226 height 560
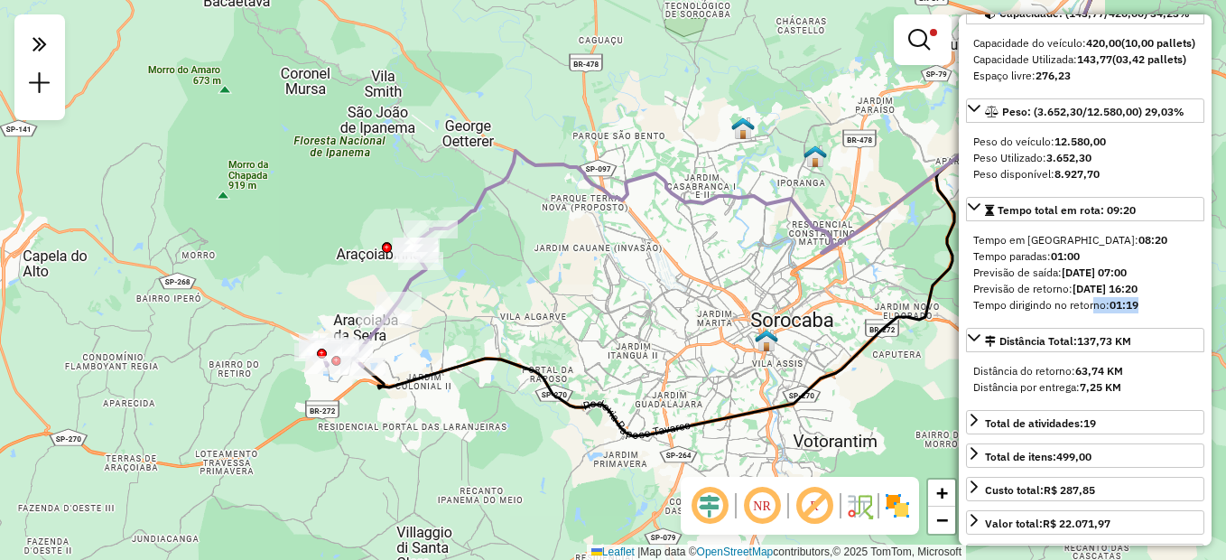
click at [477, 264] on div "Limpar filtros Janela de atendimento Grade de atendimento Capacidade Transporta…" at bounding box center [613, 280] width 1226 height 560
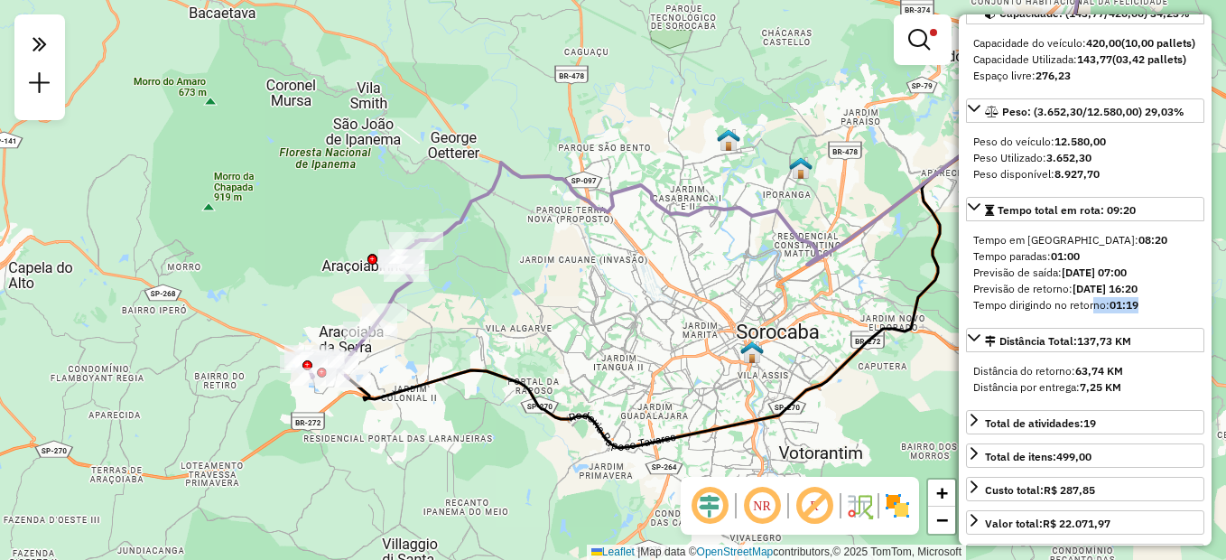
drag, startPoint x: 613, startPoint y: 315, endPoint x: 597, endPoint y: 328, distance: 20.6
click at [597, 328] on div "Limpar filtros Janela de atendimento Grade de atendimento Capacidade Transporta…" at bounding box center [613, 280] width 1226 height 560
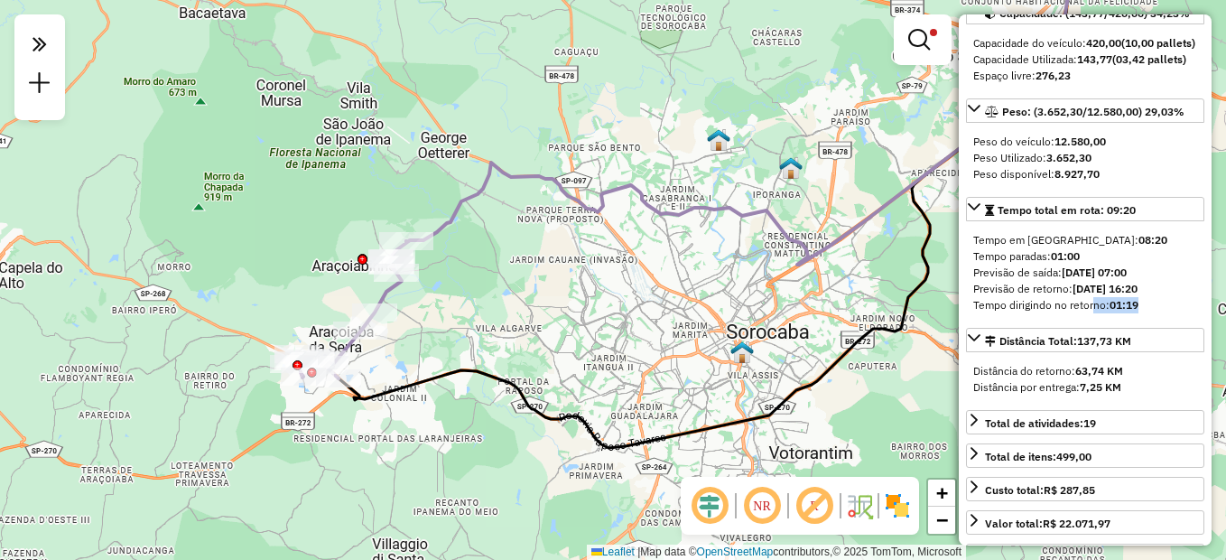
drag, startPoint x: 577, startPoint y: 329, endPoint x: 567, endPoint y: 329, distance: 10.0
click at [567, 329] on div "Limpar filtros Janela de atendimento Grade de atendimento Capacidade Transporta…" at bounding box center [613, 280] width 1226 height 560
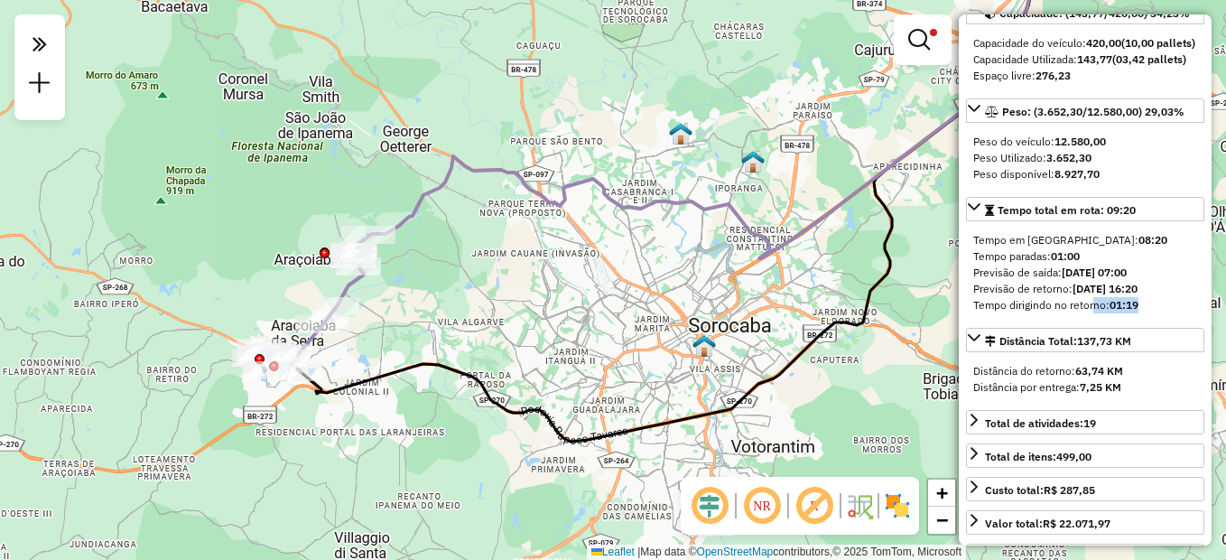
drag, startPoint x: 593, startPoint y: 301, endPoint x: 567, endPoint y: 295, distance: 26.7
click at [567, 295] on div "Limpar filtros Janela de atendimento Grade de atendimento Capacidade Transporta…" at bounding box center [613, 280] width 1226 height 560
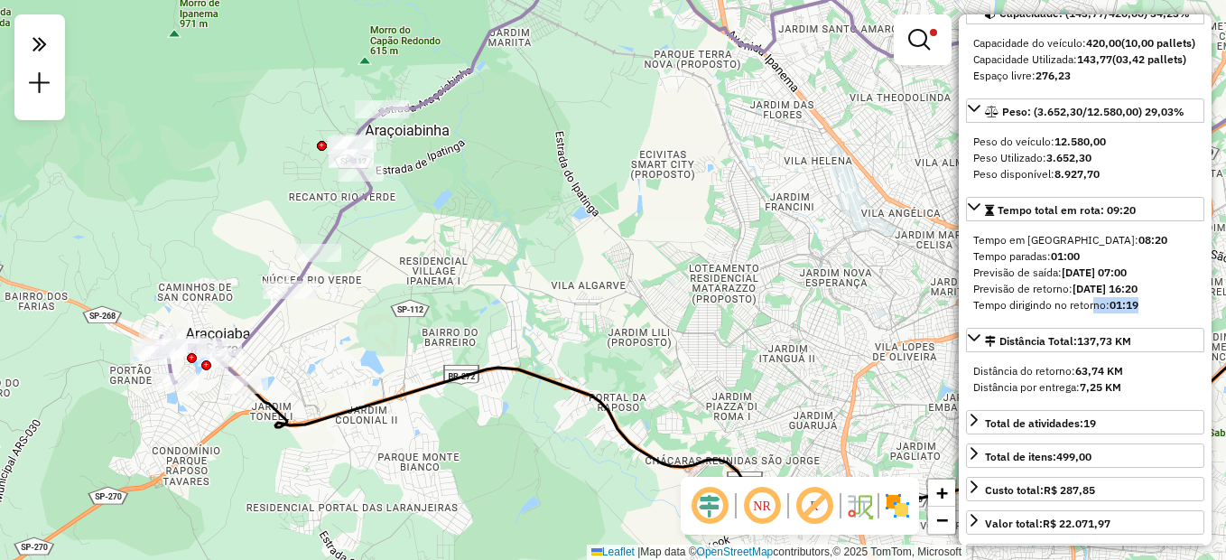
drag, startPoint x: 361, startPoint y: 353, endPoint x: 423, endPoint y: 357, distance: 62.4
click at [423, 357] on div "Limpar filtros Janela de atendimento Grade de atendimento Capacidade Transporta…" at bounding box center [613, 280] width 1226 height 560
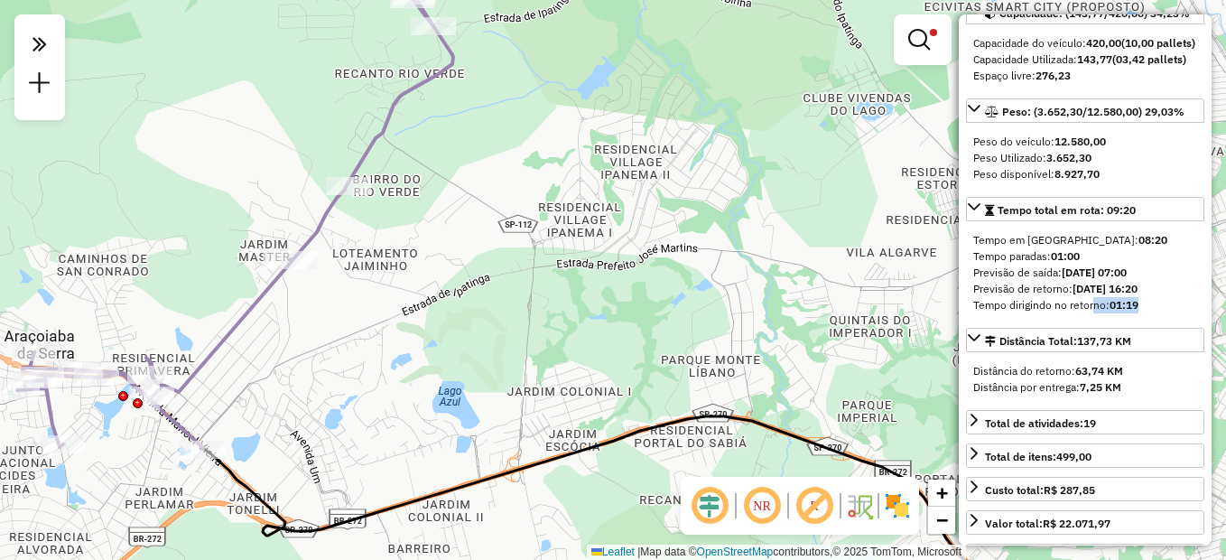
drag, startPoint x: 358, startPoint y: 339, endPoint x: 434, endPoint y: 411, distance: 104.1
click at [434, 411] on div "Limpar filtros Janela de atendimento Grade de atendimento Capacidade Transporta…" at bounding box center [613, 280] width 1226 height 560
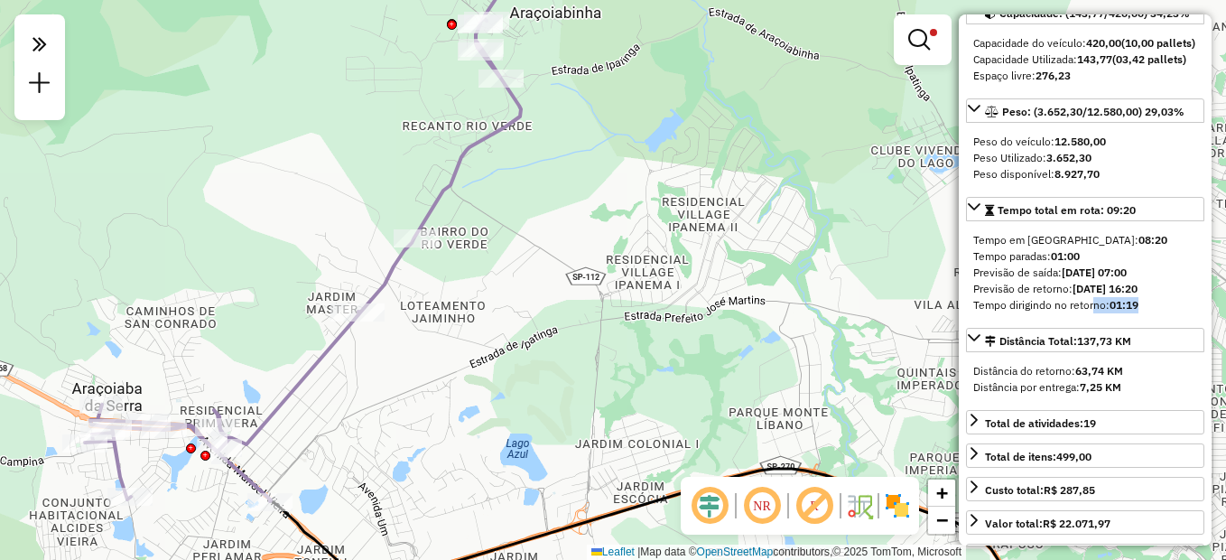
drag, startPoint x: 734, startPoint y: 107, endPoint x: 777, endPoint y: 132, distance: 49.7
click at [777, 132] on div "Limpar filtros Janela de atendimento Grade de atendimento Capacidade Transporta…" at bounding box center [613, 280] width 1226 height 560
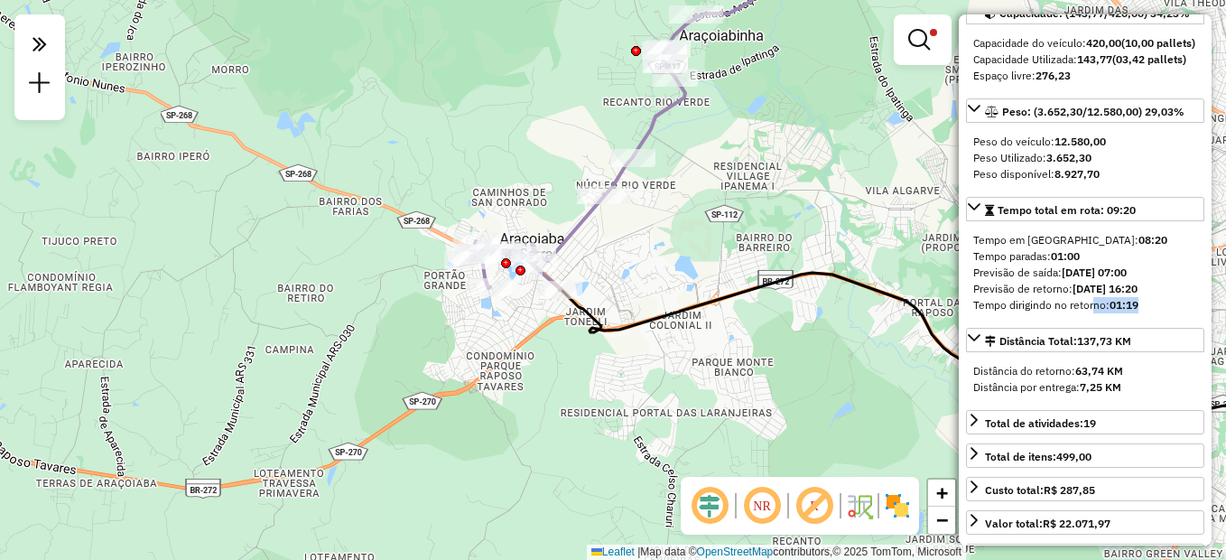
drag, startPoint x: 723, startPoint y: 276, endPoint x: 600, endPoint y: 254, distance: 124.8
click at [600, 254] on div "Limpar filtros Janela de atendimento Grade de atendimento Capacidade Transporta…" at bounding box center [613, 280] width 1226 height 560
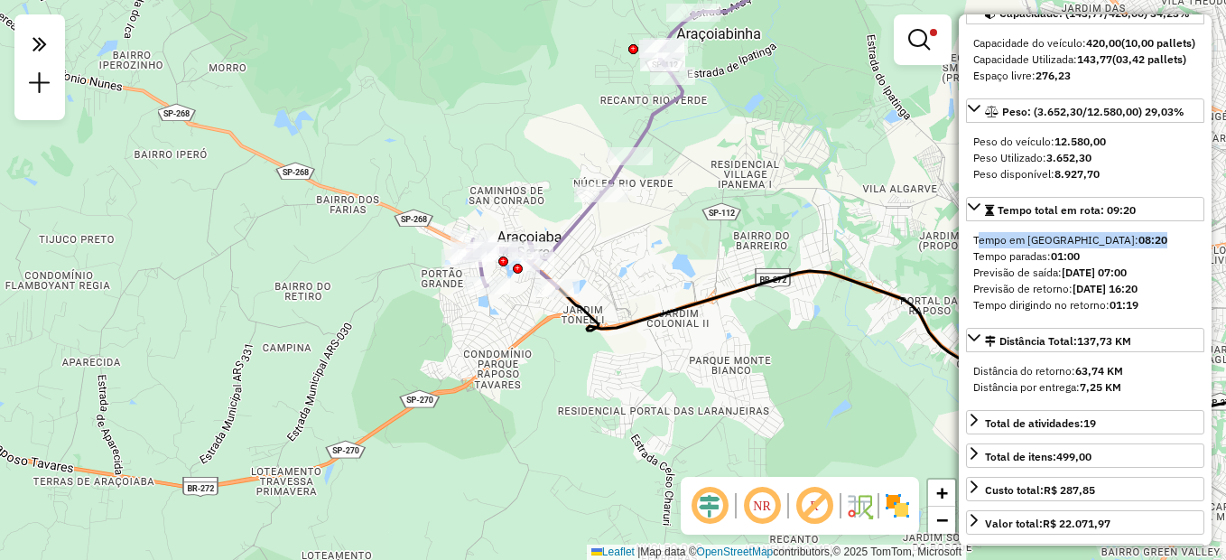
drag, startPoint x: 972, startPoint y: 273, endPoint x: 1105, endPoint y: 274, distance: 132.7
click at [1105, 274] on div "Tempo em rota: 08:20 Tempo paradas: 01:00 Previsão de saída: 24/09/2025 07:00 P…" at bounding box center [1085, 273] width 238 height 96
drag, startPoint x: 1105, startPoint y: 274, endPoint x: 1091, endPoint y: 295, distance: 24.8
click at [1091, 264] on div "Tempo paradas: 01:00" at bounding box center [1085, 256] width 224 height 16
drag, startPoint x: 1091, startPoint y: 295, endPoint x: 1151, endPoint y: 309, distance: 61.1
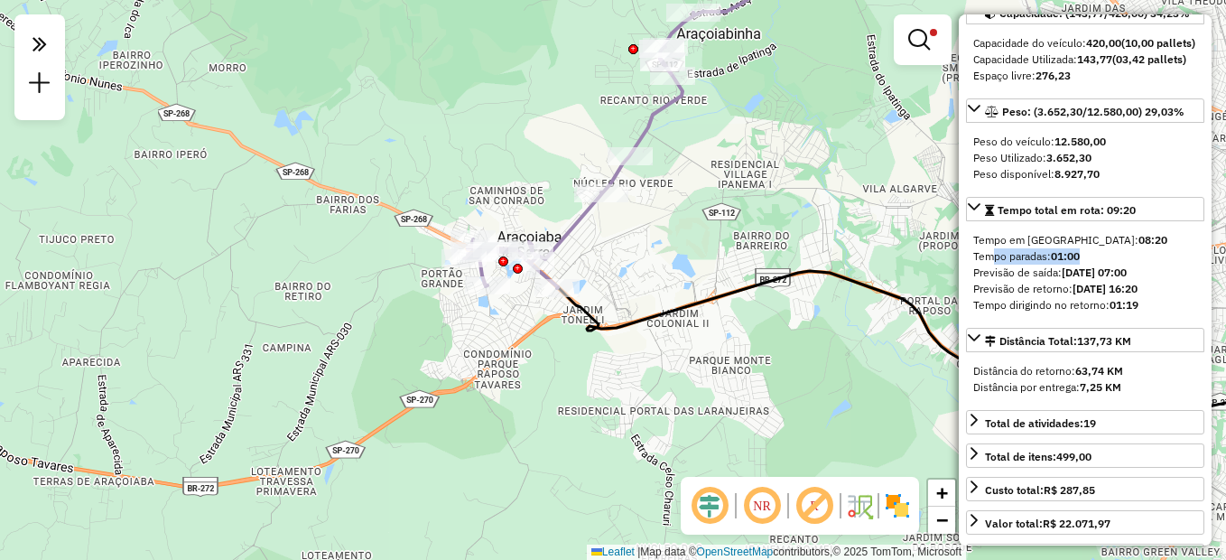
click at [1151, 281] on div "Previsão de saída: 24/09/2025 07:00" at bounding box center [1085, 272] width 224 height 16
drag, startPoint x: 1151, startPoint y: 309, endPoint x: 1158, endPoint y: 319, distance: 12.3
click at [1137, 295] on strong "24/09/2025 16:20" at bounding box center [1104, 289] width 65 height 14
drag, startPoint x: 1158, startPoint y: 319, endPoint x: 1122, endPoint y: 344, distance: 44.1
click at [1122, 311] on strong "01:19" at bounding box center [1123, 305] width 29 height 14
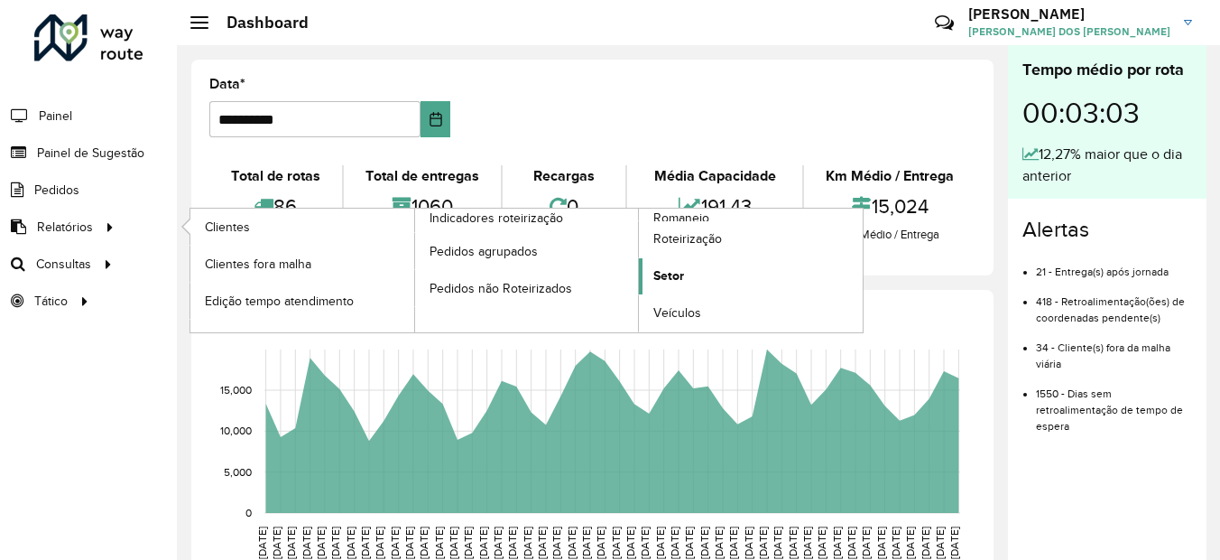
click at [681, 268] on span "Setor" at bounding box center [668, 275] width 31 height 19
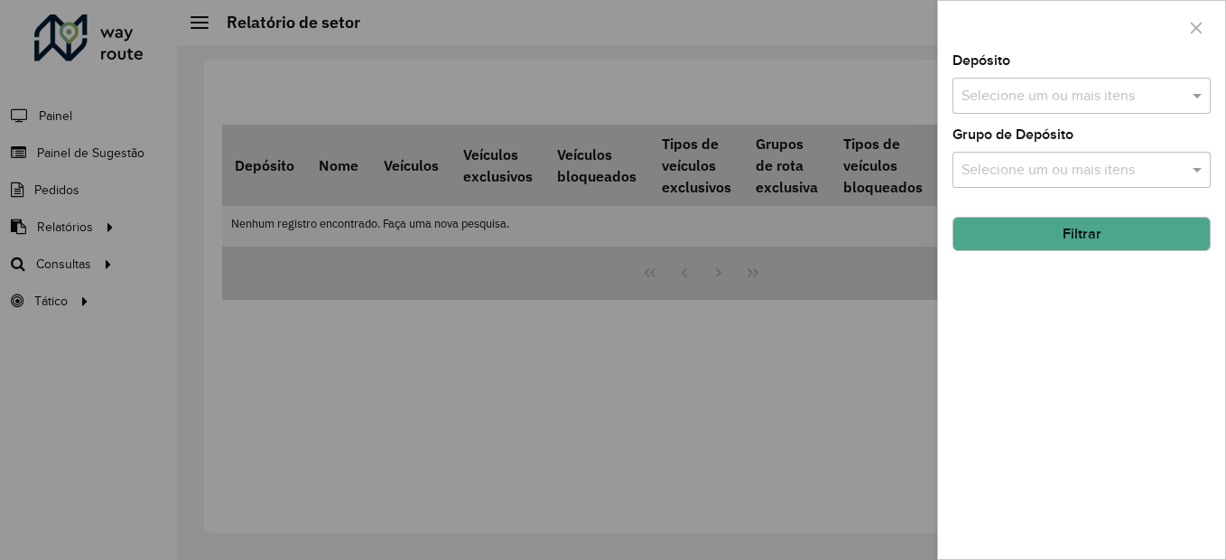
click at [983, 123] on div "Depósito Selecione um ou mais itens Grupo de Depósito Selecione um ou mais iten…" at bounding box center [1081, 306] width 287 height 505
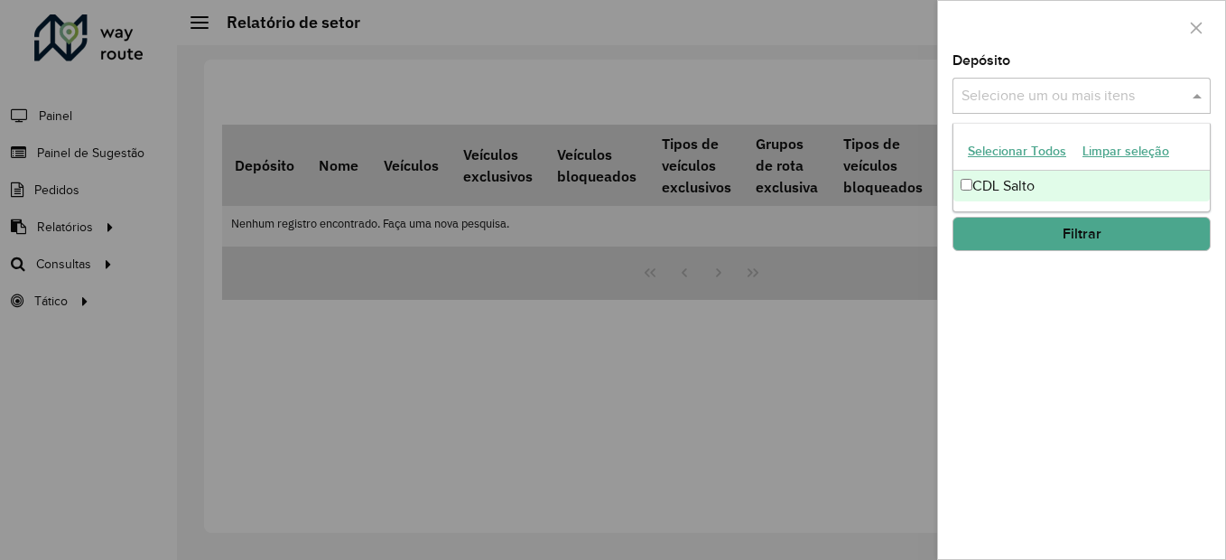
click at [991, 103] on input "text" at bounding box center [1072, 97] width 231 height 22
click at [996, 221] on button "Filtrar" at bounding box center [1081, 234] width 258 height 34
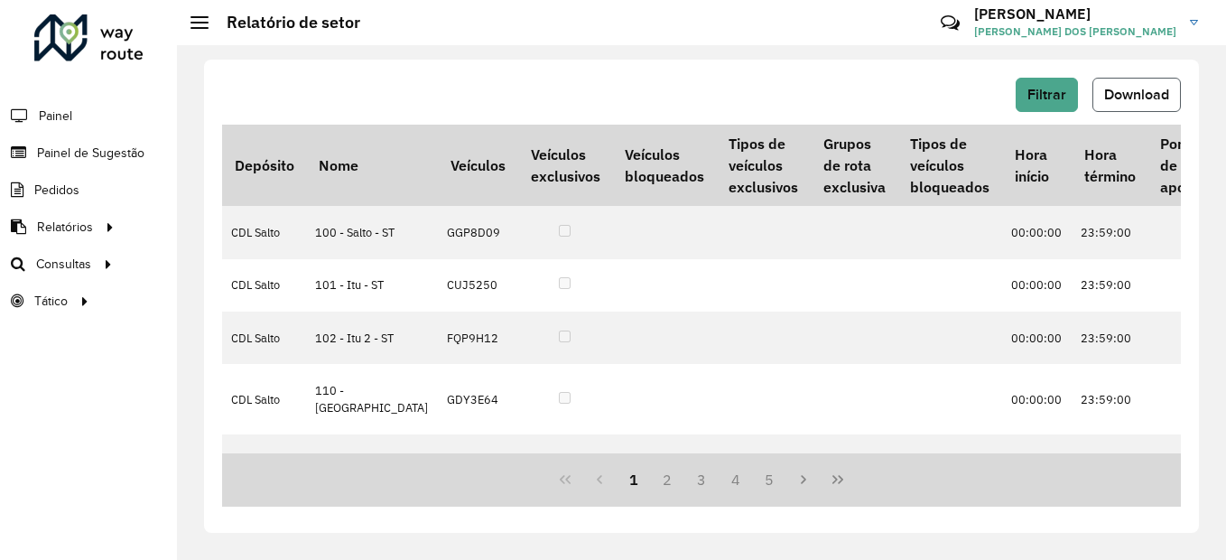
click at [1148, 106] on button "Download" at bounding box center [1136, 95] width 88 height 34
